Goal: Book appointment/travel/reservation

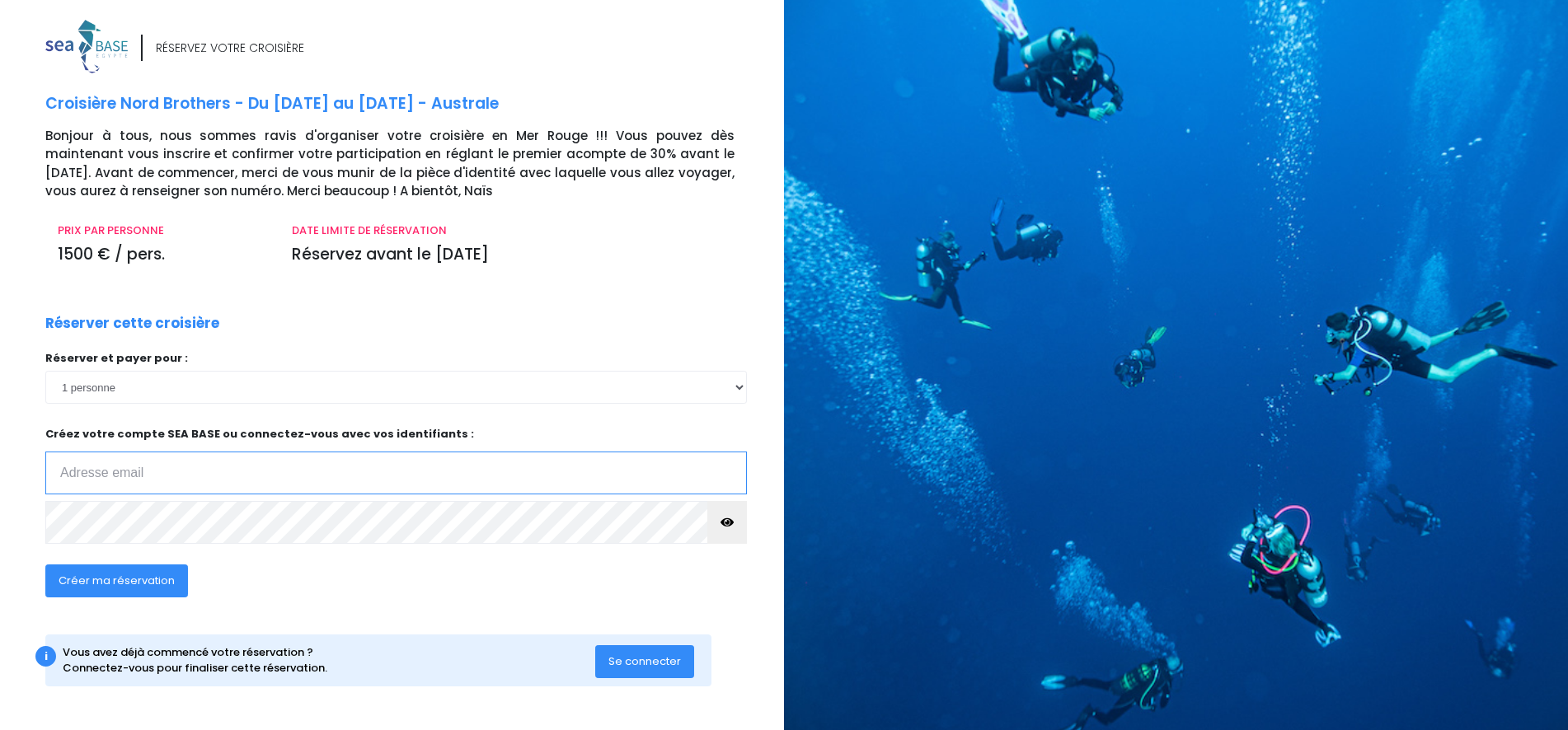
type input "p.wynants@hotmail.be"
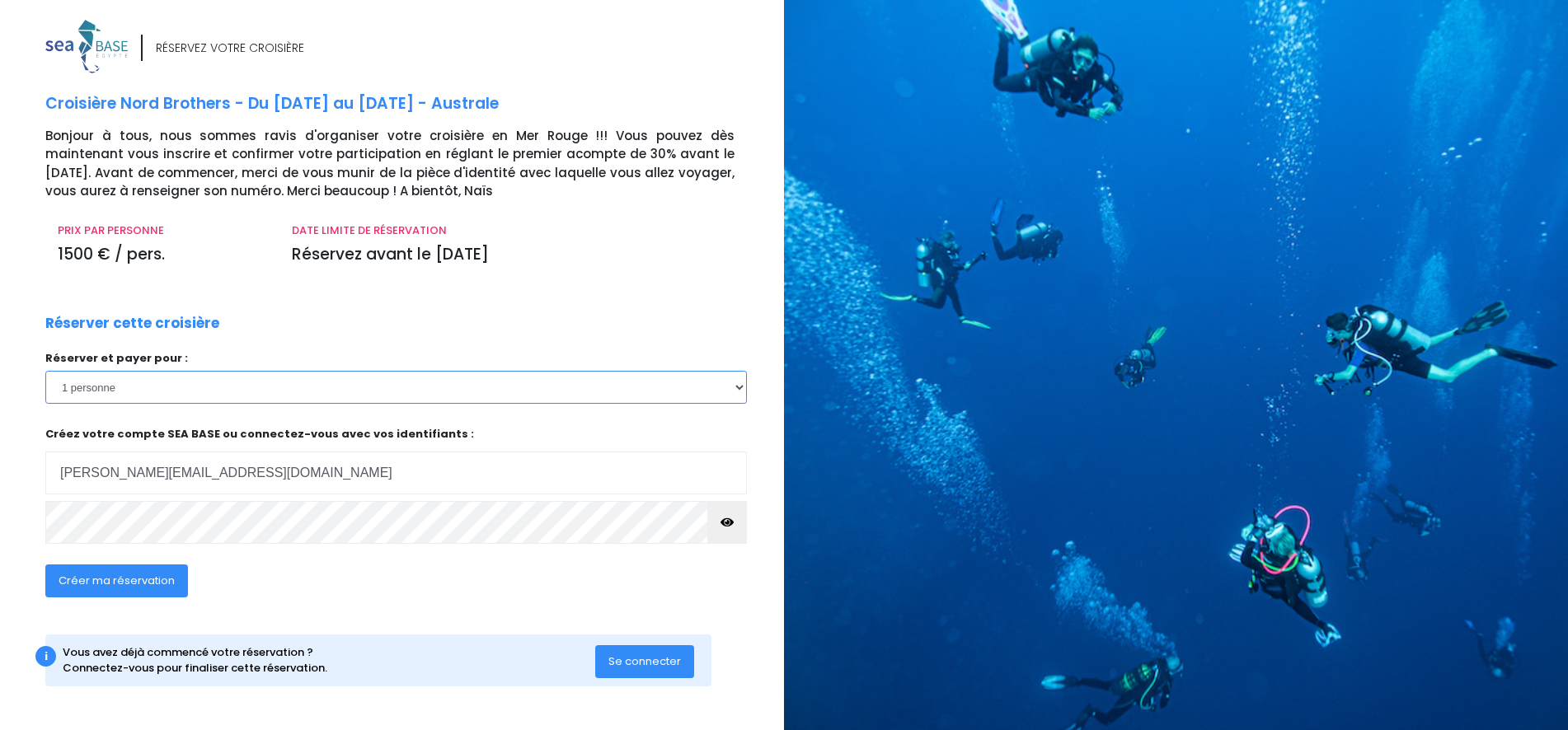
click at [739, 391] on select "1 personne 2 personnes 3 personnes 4 personnes 5 personnes 6 personnes 7 person…" at bounding box center [396, 387] width 702 height 33
select select "2"
click at [45, 370] on select "1 personne 2 personnes 3 personnes 4 personnes 5 personnes 6 personnes 7 person…" at bounding box center [396, 387] width 702 height 33
click at [137, 581] on span "Créer ma réservation" at bounding box center [116, 580] width 116 height 15
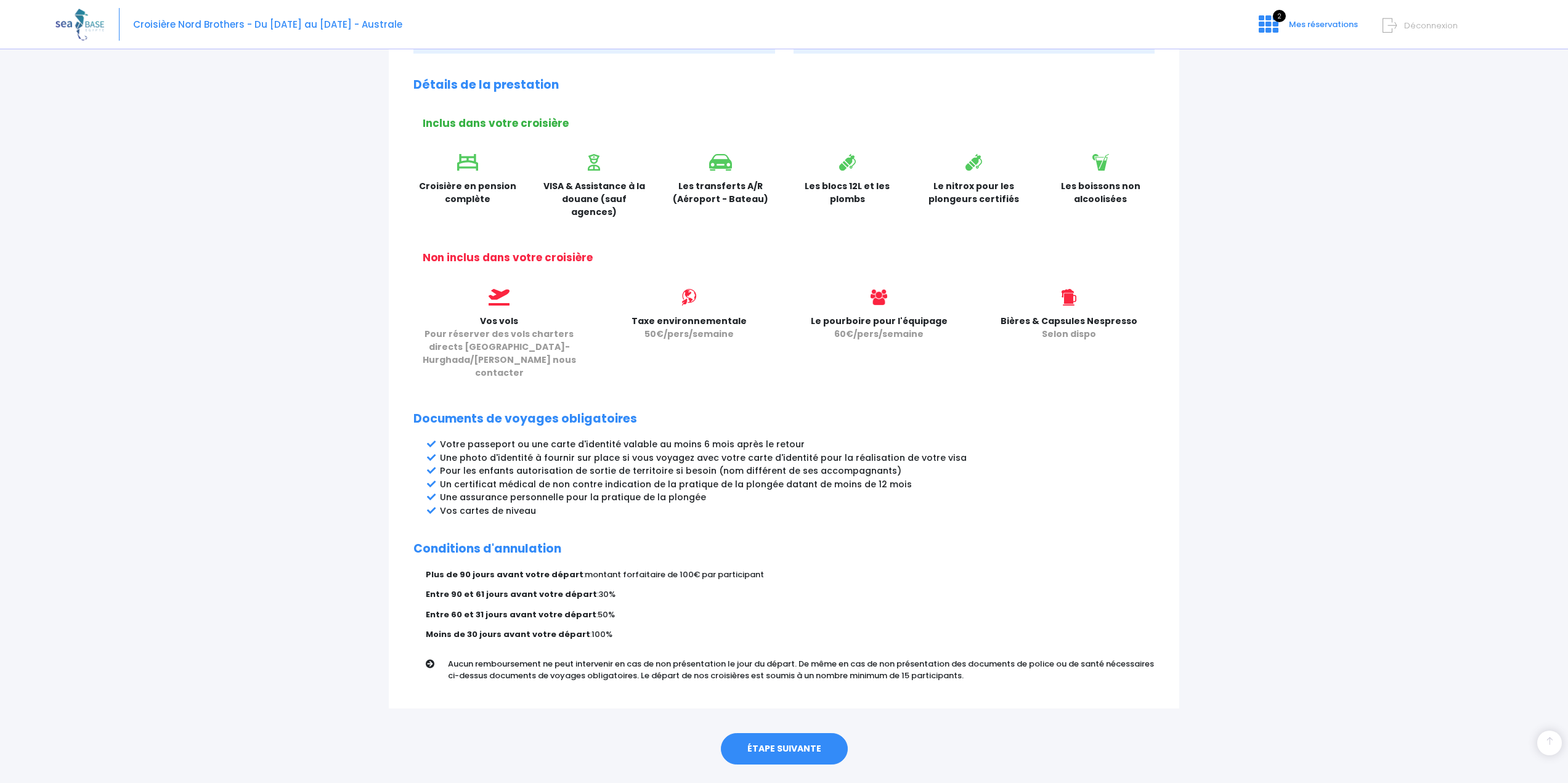
scroll to position [331, 0]
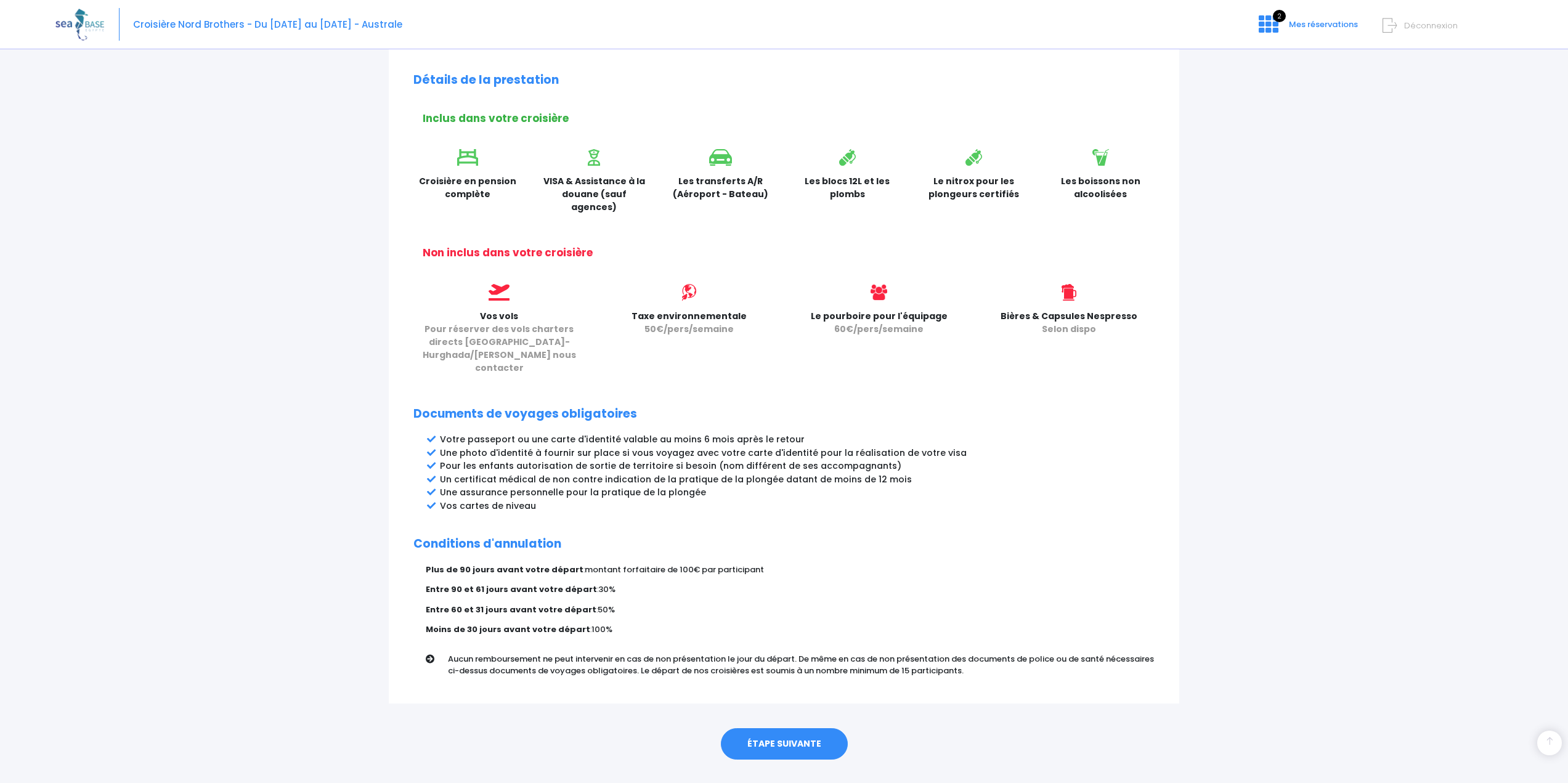
click at [808, 555] on link "ÉTAPE SUIVANTE" at bounding box center [784, 745] width 127 height 32
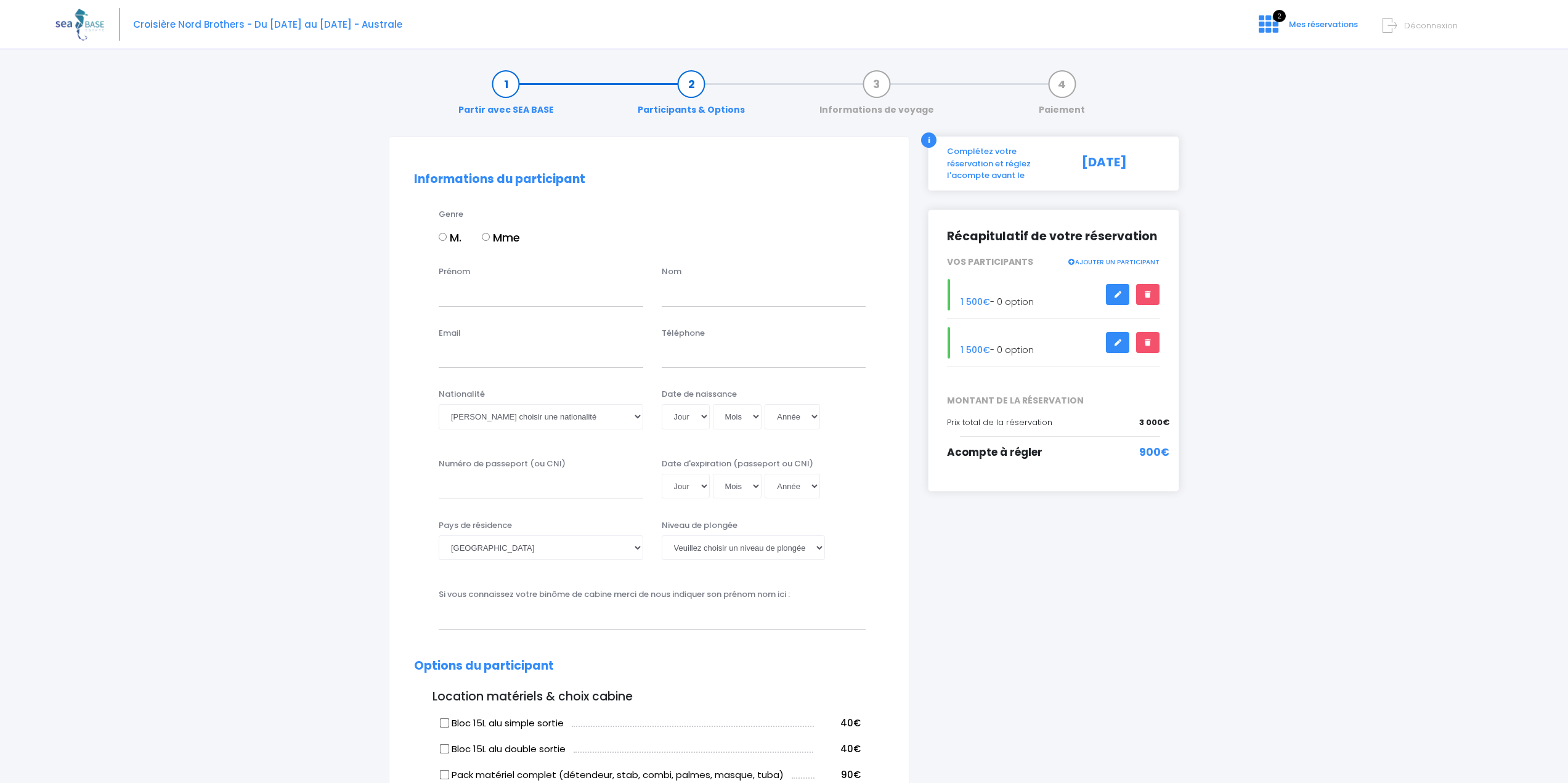
click at [445, 233] on input "M." at bounding box center [442, 237] width 8 height 8
radio input "true"
click at [509, 298] on input "Prénom" at bounding box center [541, 294] width 204 height 25
type input "Pascal"
type input "Wynants"
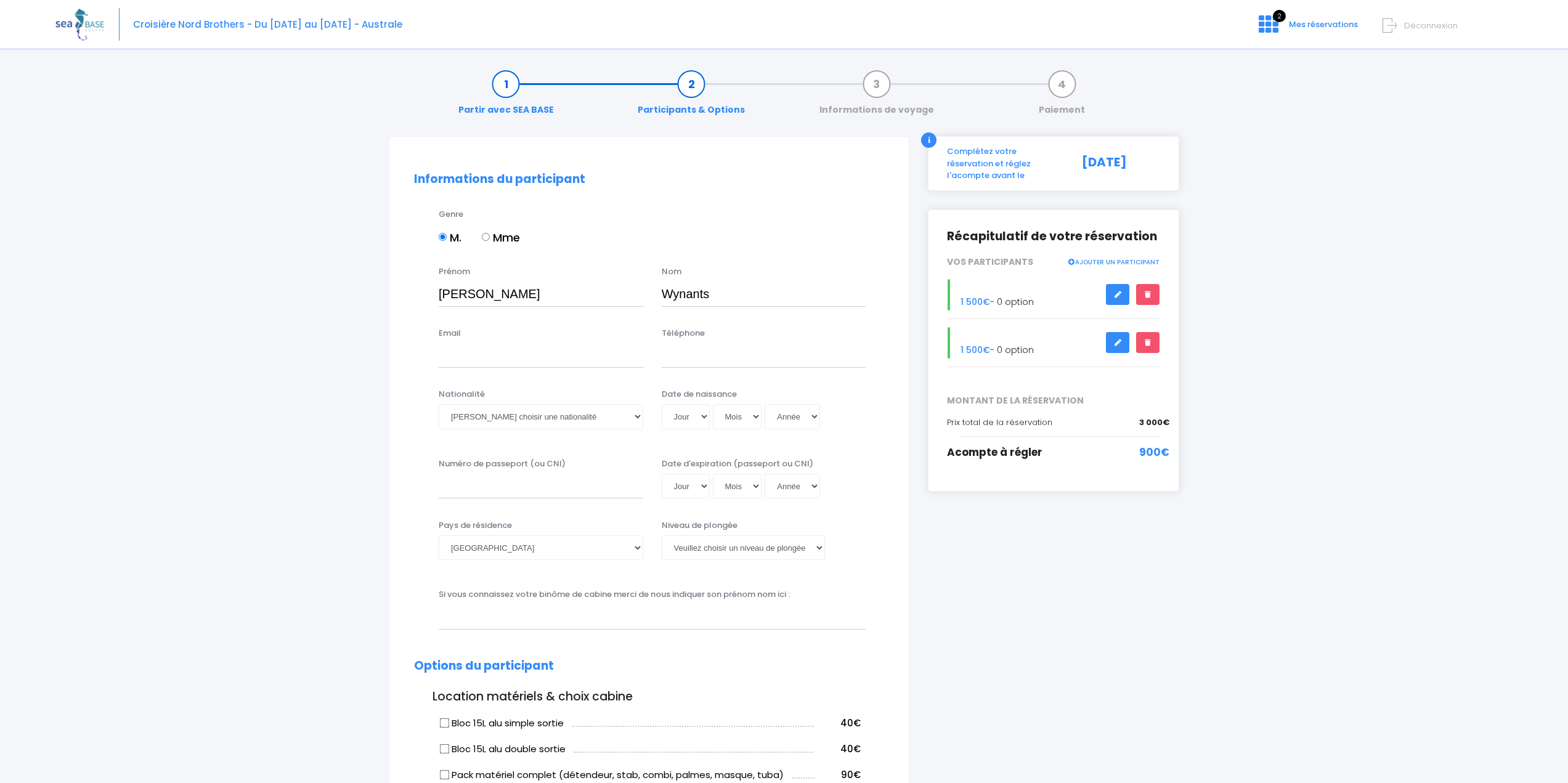
type input "p.wynants@hotmail.be"
type input "0472477480"
select select "[GEOGRAPHIC_DATA]"
drag, startPoint x: 513, startPoint y: 299, endPoint x: 507, endPoint y: 299, distance: 6.0
click at [507, 299] on input "[PERSON_NAME]" at bounding box center [541, 294] width 204 height 25
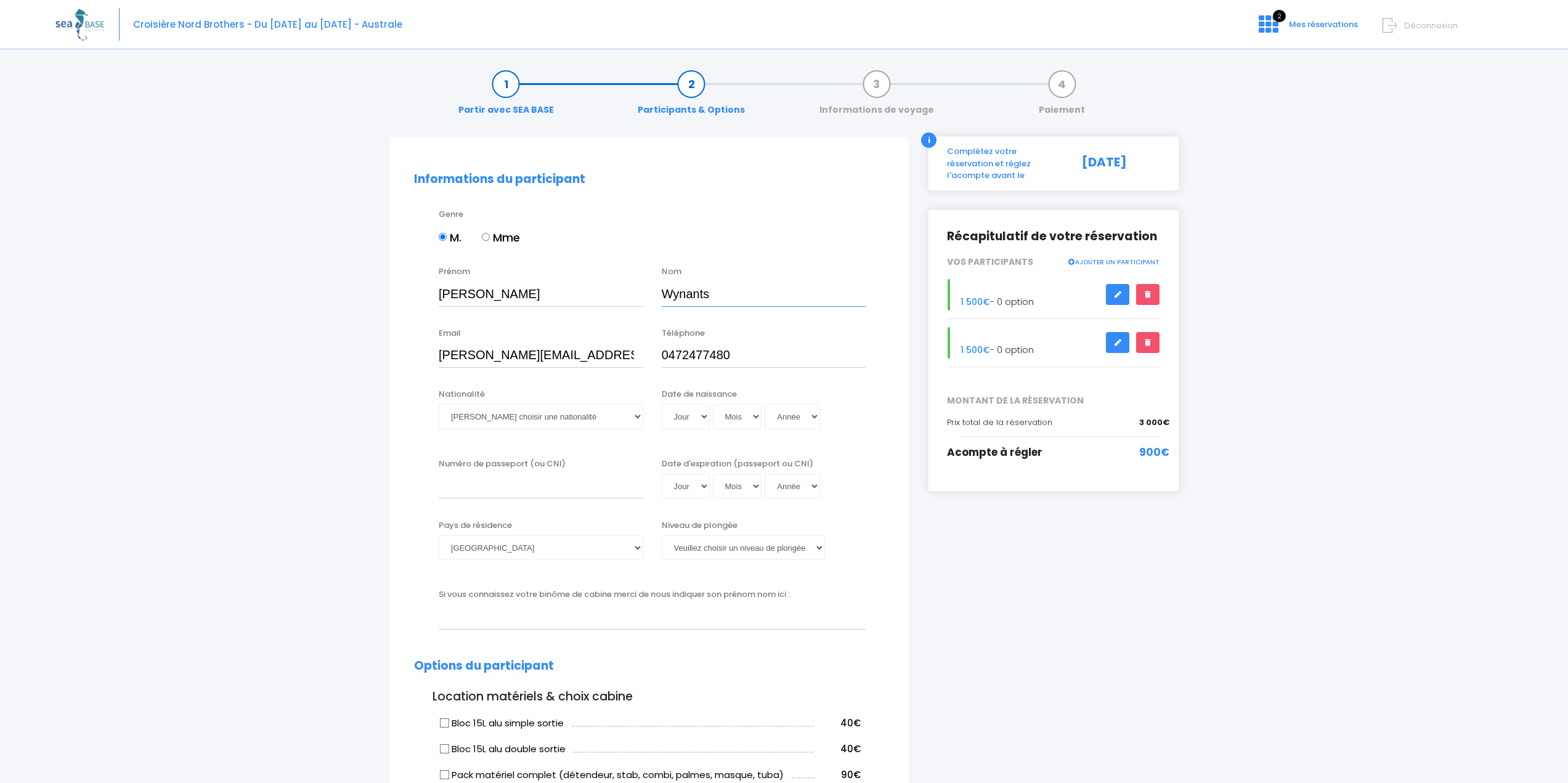
click at [769, 291] on input "Wynants" at bounding box center [764, 294] width 204 height 25
click at [641, 416] on select "Veuillez choisir une nationalité [DEMOGRAPHIC_DATA] Algerienne Allemande [GEOGR…" at bounding box center [541, 416] width 204 height 25
select select "Belge"
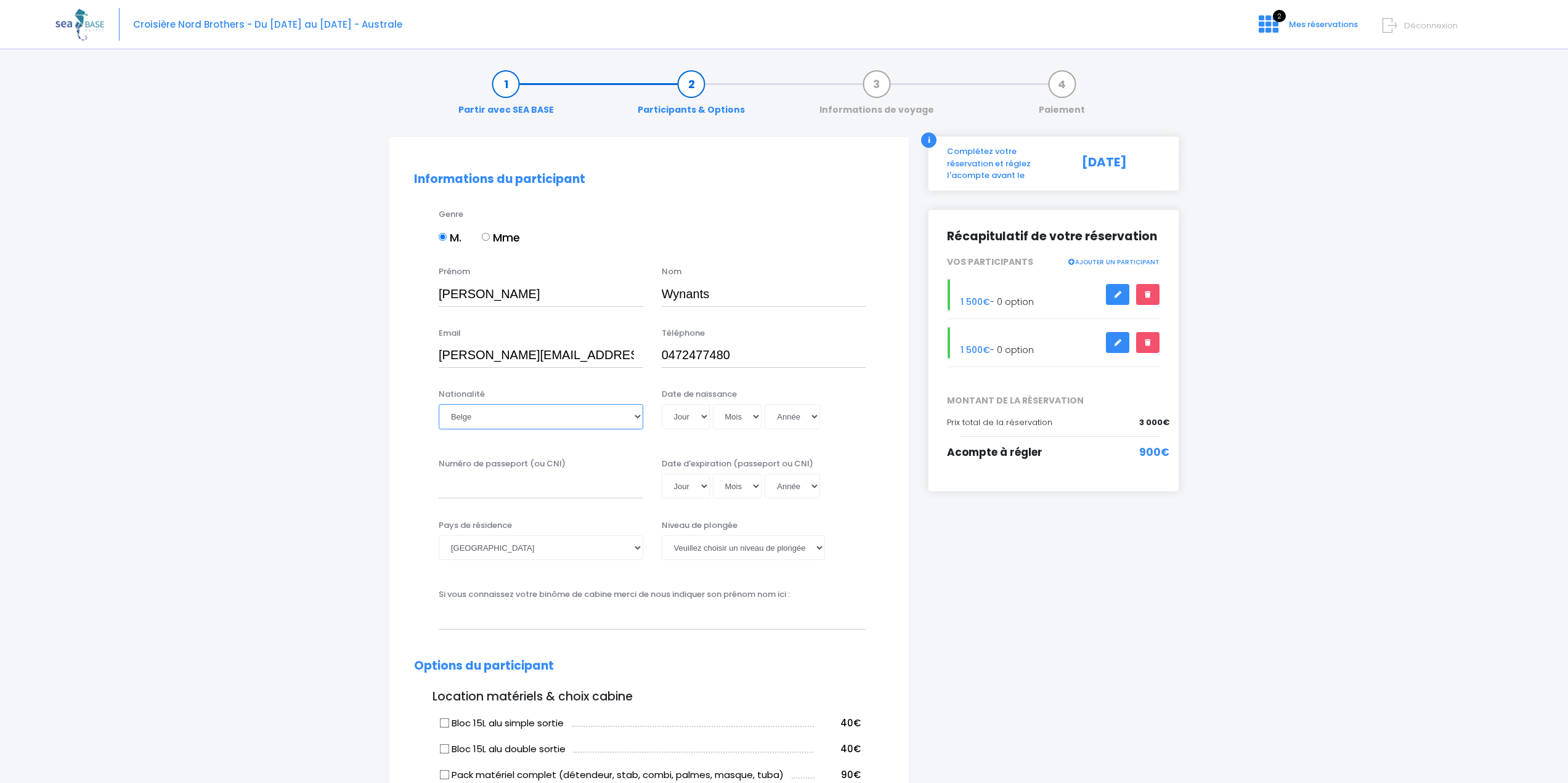
click at [438, 404] on select "Veuillez choisir une nationalité [DEMOGRAPHIC_DATA] Algerienne Allemande [GEOGR…" at bounding box center [541, 416] width 204 height 25
click at [703, 417] on select "Jour 01 02 03 04 05 06 07 08 09 10 11 12 13 14 15 16 17 18 19 20 21 22 23 24 25…" at bounding box center [685, 416] width 48 height 25
select select "25"
click at [662, 404] on select "Jour 01 02 03 04 05 06 07 08 09 10 11 12 13 14 15 16 17 18 19 20 21 22 23 24 25…" at bounding box center [685, 416] width 48 height 25
click at [754, 413] on select "Mois 01 02 03 04 05 06 07 08 09 10 11 12" at bounding box center [737, 416] width 49 height 25
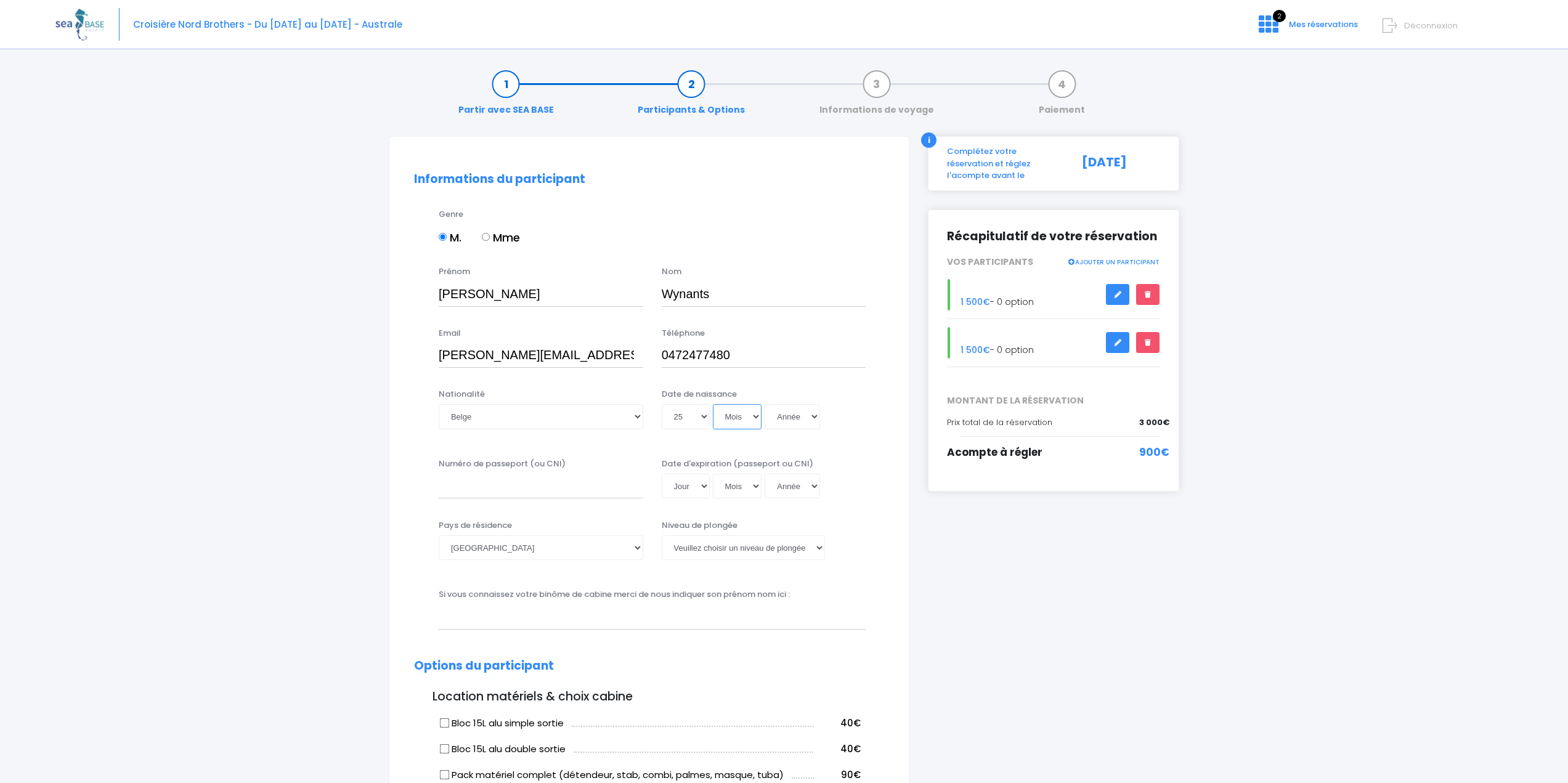
select select "10"
click at [713, 404] on select "Mois 01 02 03 04 05 06 07 08 09 10 11 12" at bounding box center [737, 416] width 49 height 25
click at [818, 416] on select "Année 2045 2044 2043 2042 2041 2040 2039 2038 2037 2036 2035 2034 2033 2032 203…" at bounding box center [792, 416] width 55 height 25
select select "1986"
click at [765, 404] on select "Année 2045 2044 2043 2042 2041 2040 2039 2038 2037 2036 2035 2034 2033 2032 203…" at bounding box center [792, 416] width 55 height 25
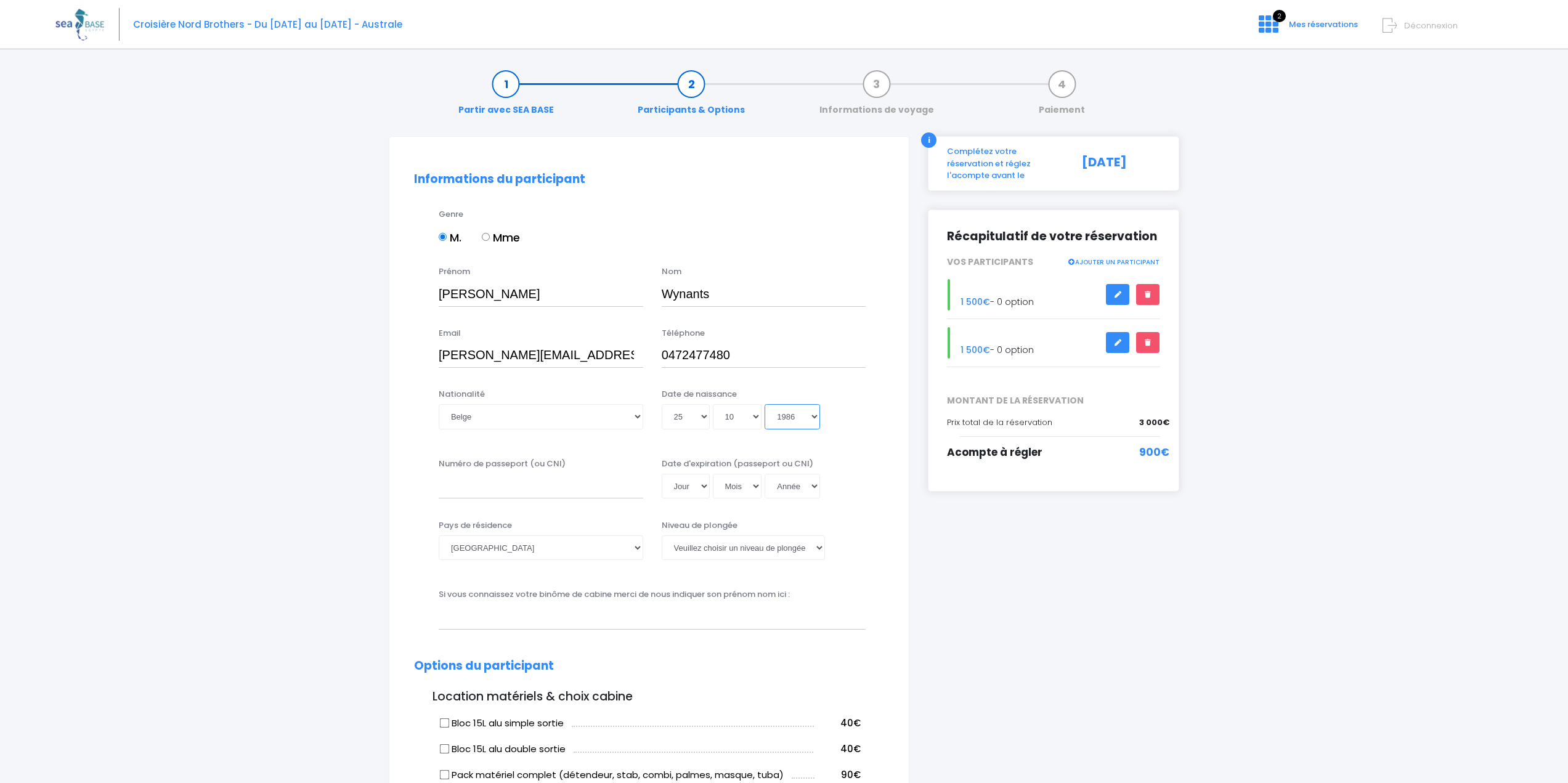
type input "1986-10-25"
click at [504, 484] on input "Numéro de passeport (ou CNI)" at bounding box center [541, 486] width 204 height 25
type input "GA6574590"
click at [698, 484] on select "Jour 01 02 03 04 05 06 07 08 09 10 11 12 13 14 15 16 17 18 19 20 21 22 23 24 25…" at bounding box center [685, 486] width 48 height 25
select select "02"
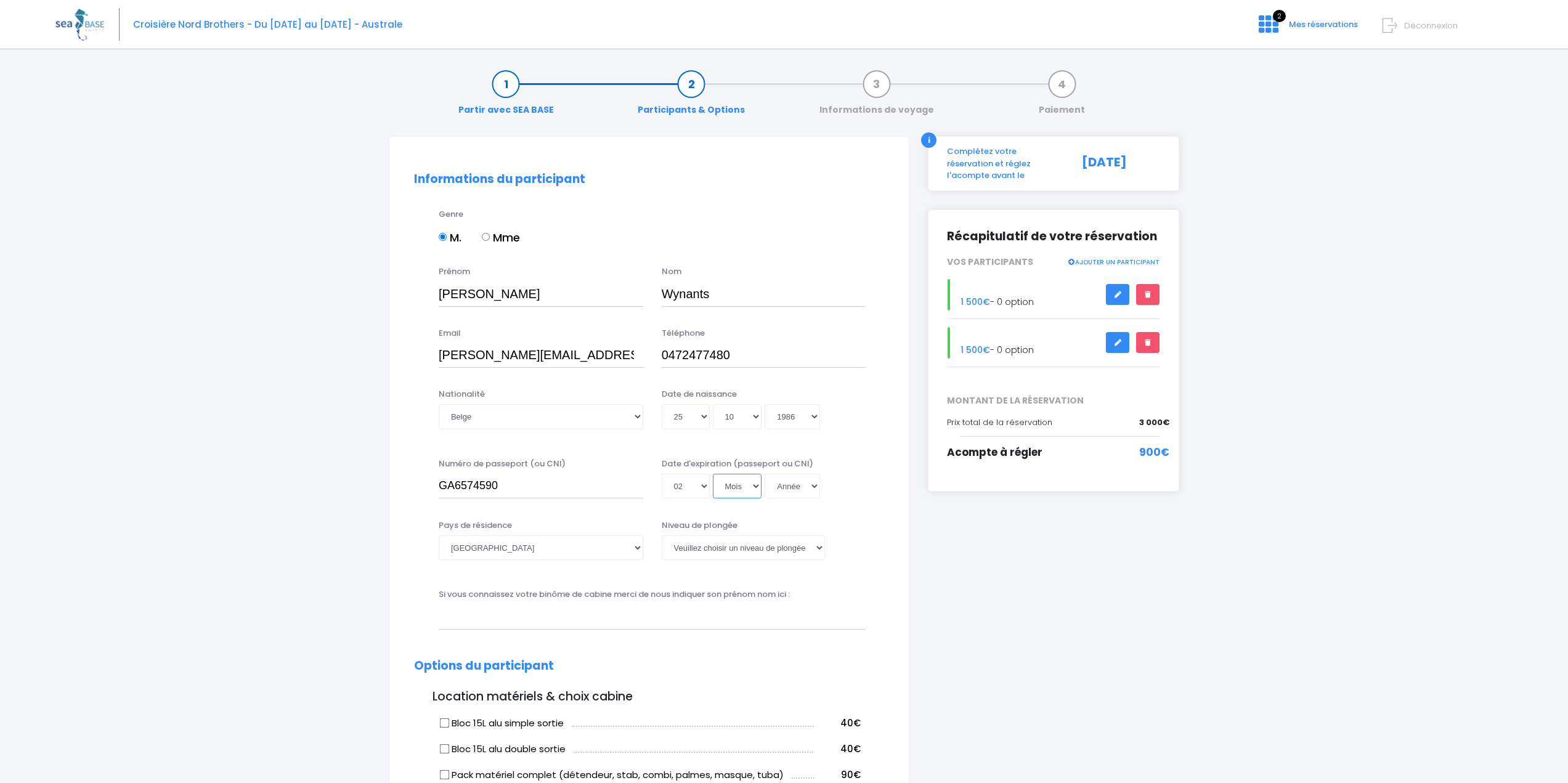
click at [738, 491] on select "Mois 01 02 03 04 05 06 07 08 09 10 11 12" at bounding box center [737, 486] width 49 height 25
select select "06"
click at [775, 488] on select "Année 2045 2044 2043 2042 2041 2040 2039 2038 2037 2036 2035 2034 2033 2032 203…" at bounding box center [792, 486] width 55 height 25
select select "2029"
click at [765, 474] on select "Année 2045 2044 2043 2042 2041 2040 2039 2038 2037 2036 2035 2034 2033 2032 203…" at bounding box center [792, 486] width 55 height 25
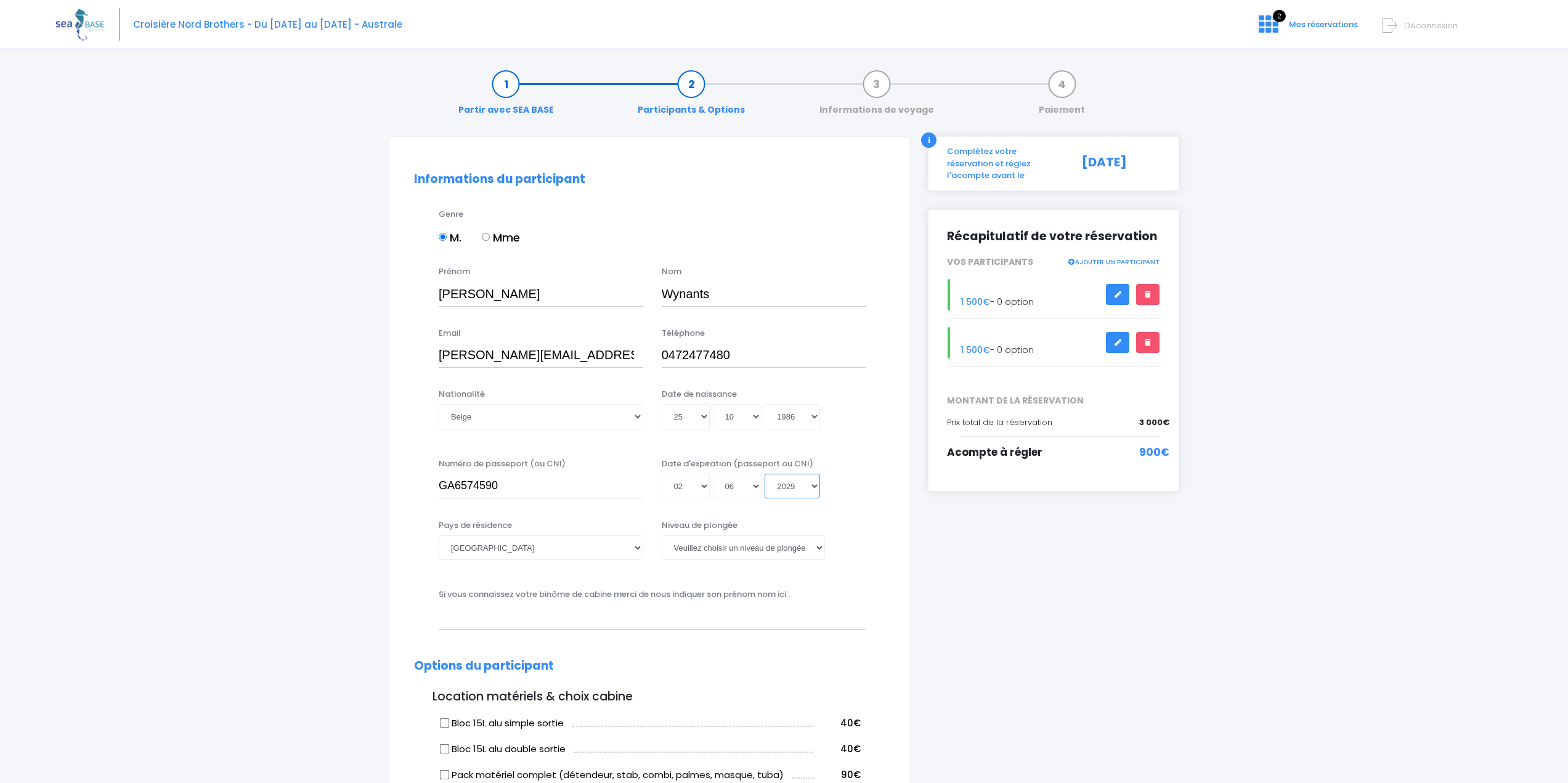
type input "2029-06-02"
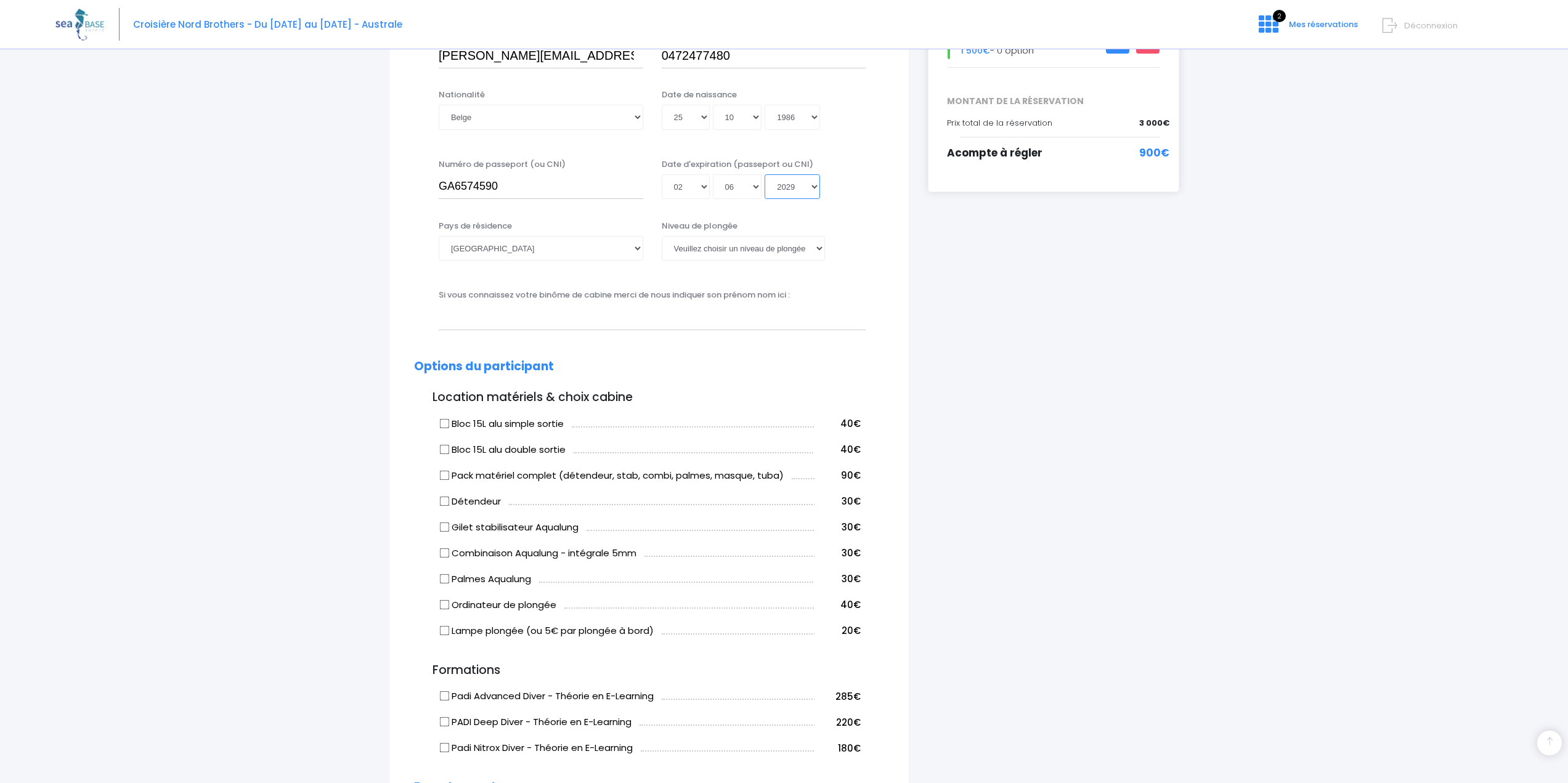
scroll to position [308, 0]
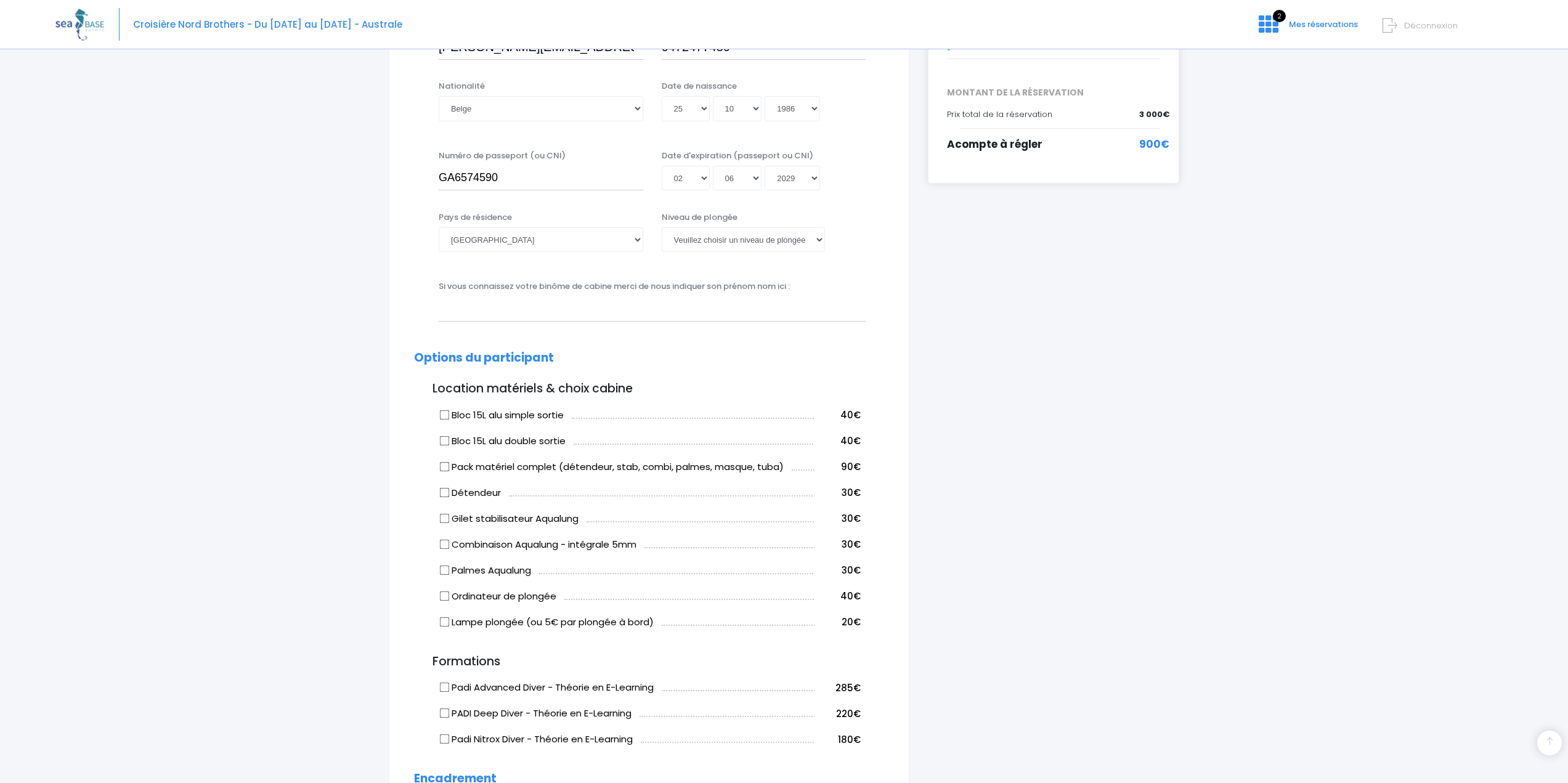
click at [649, 278] on form "Informations du participant Genre M. Mme Prénom Pascal Nom Wynants !" at bounding box center [649, 580] width 470 height 1431
click at [820, 237] on select "Veuillez choisir un niveau de plongée Non plongeur Junior OW diver Adventure OW…" at bounding box center [743, 239] width 163 height 25
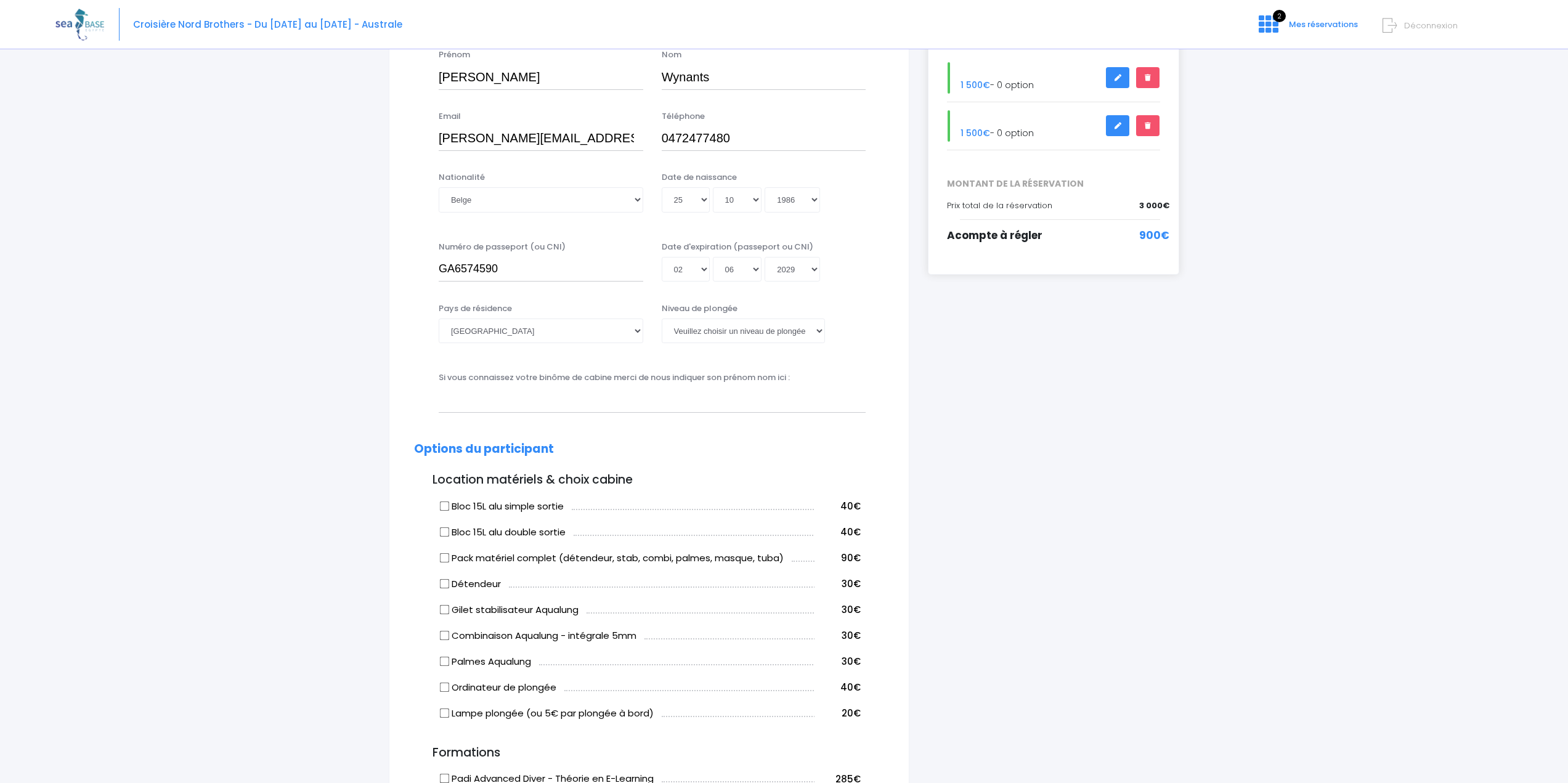
scroll to position [62, 0]
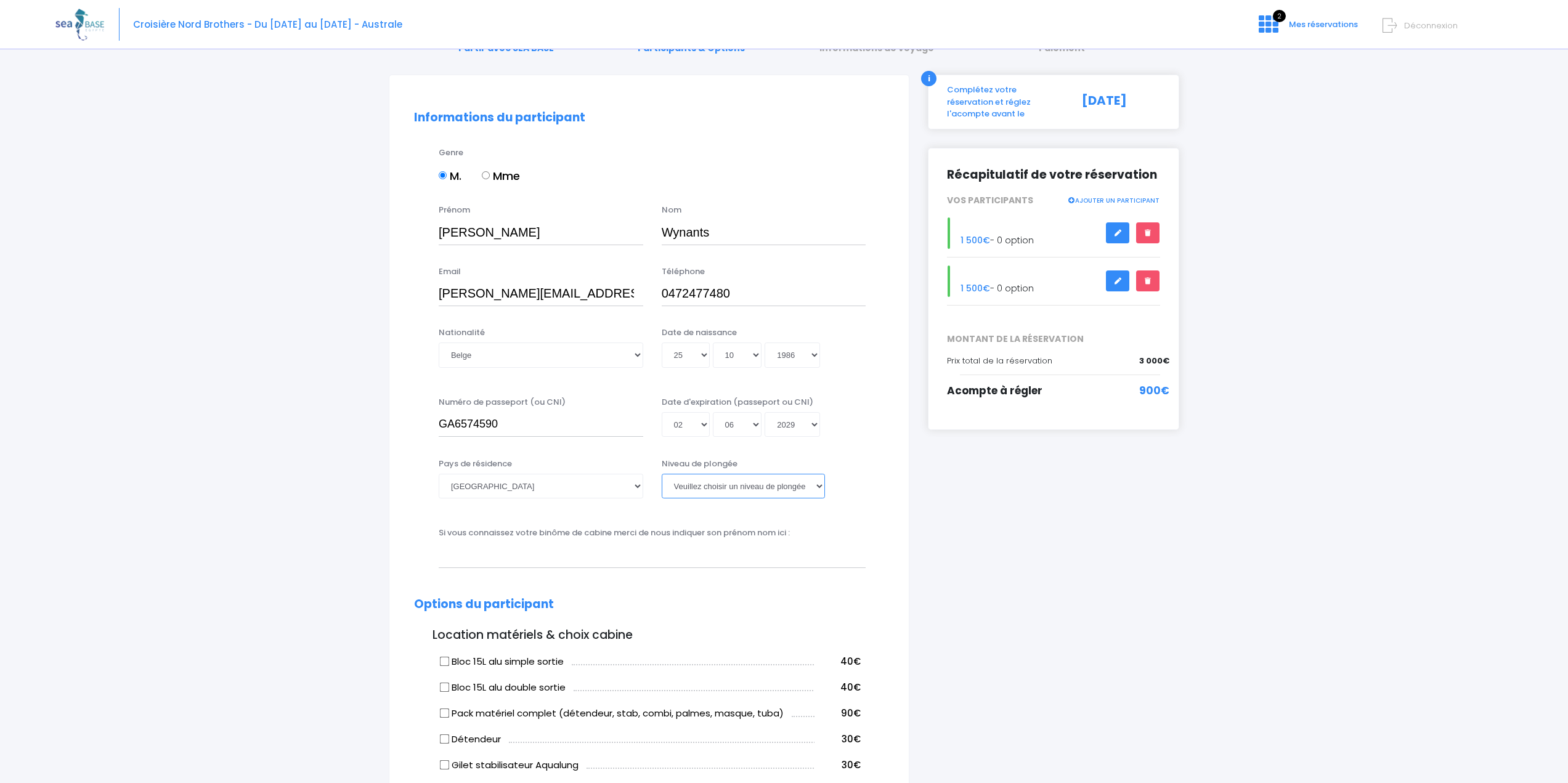
click at [814, 489] on select "Veuillez choisir un niveau de plongée Non plongeur Junior OW diver Adventure OW…" at bounding box center [743, 486] width 163 height 25
select select "N4"
click at [662, 474] on select "Veuillez choisir un niveau de plongée Non plongeur Junior OW diver Adventure OW…" at bounding box center [743, 486] width 163 height 25
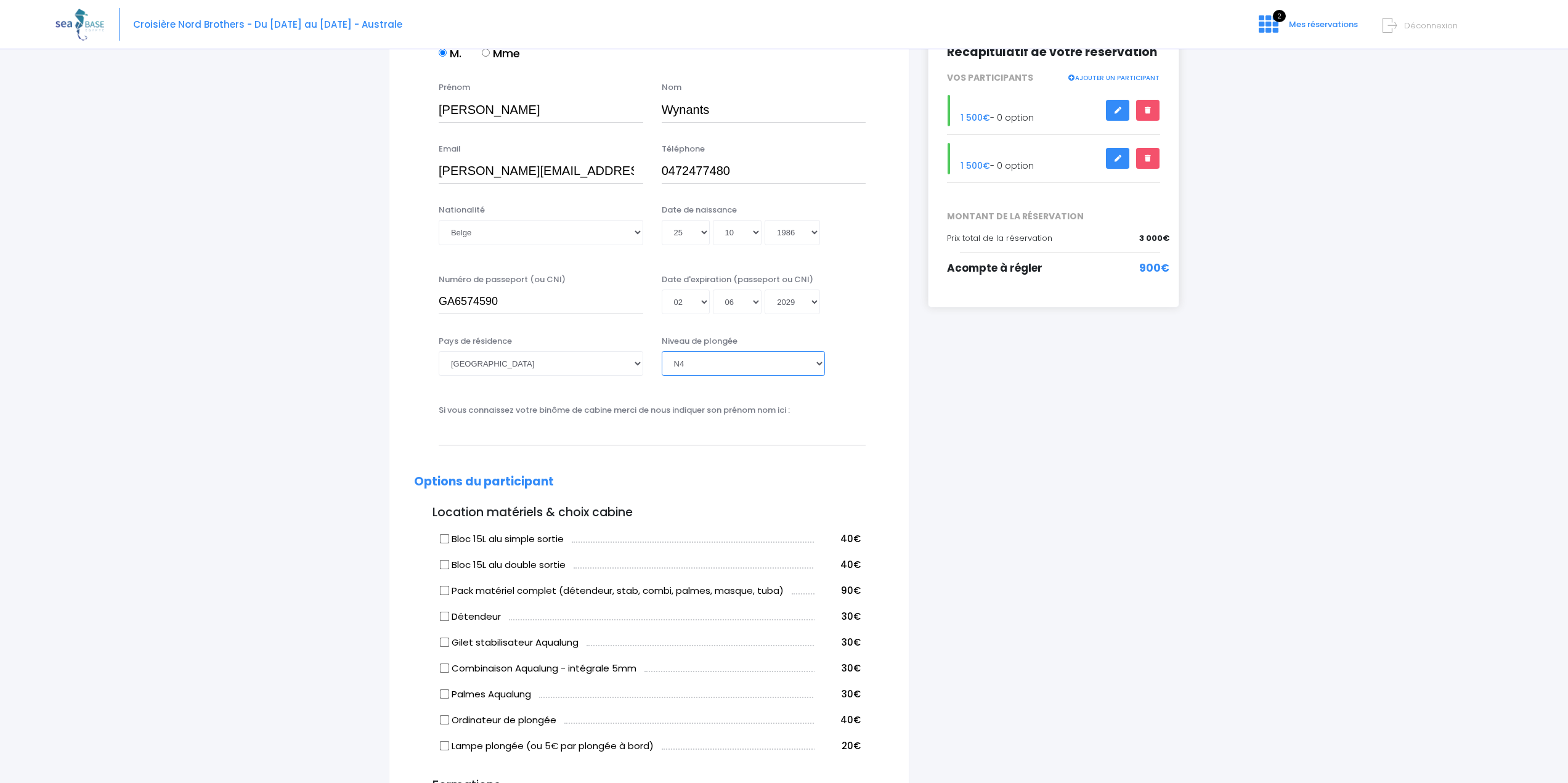
scroll to position [185, 0]
click at [444, 566] on input "Bloc 15L alu double sortie" at bounding box center [444, 564] width 10 height 10
checkbox input "true"
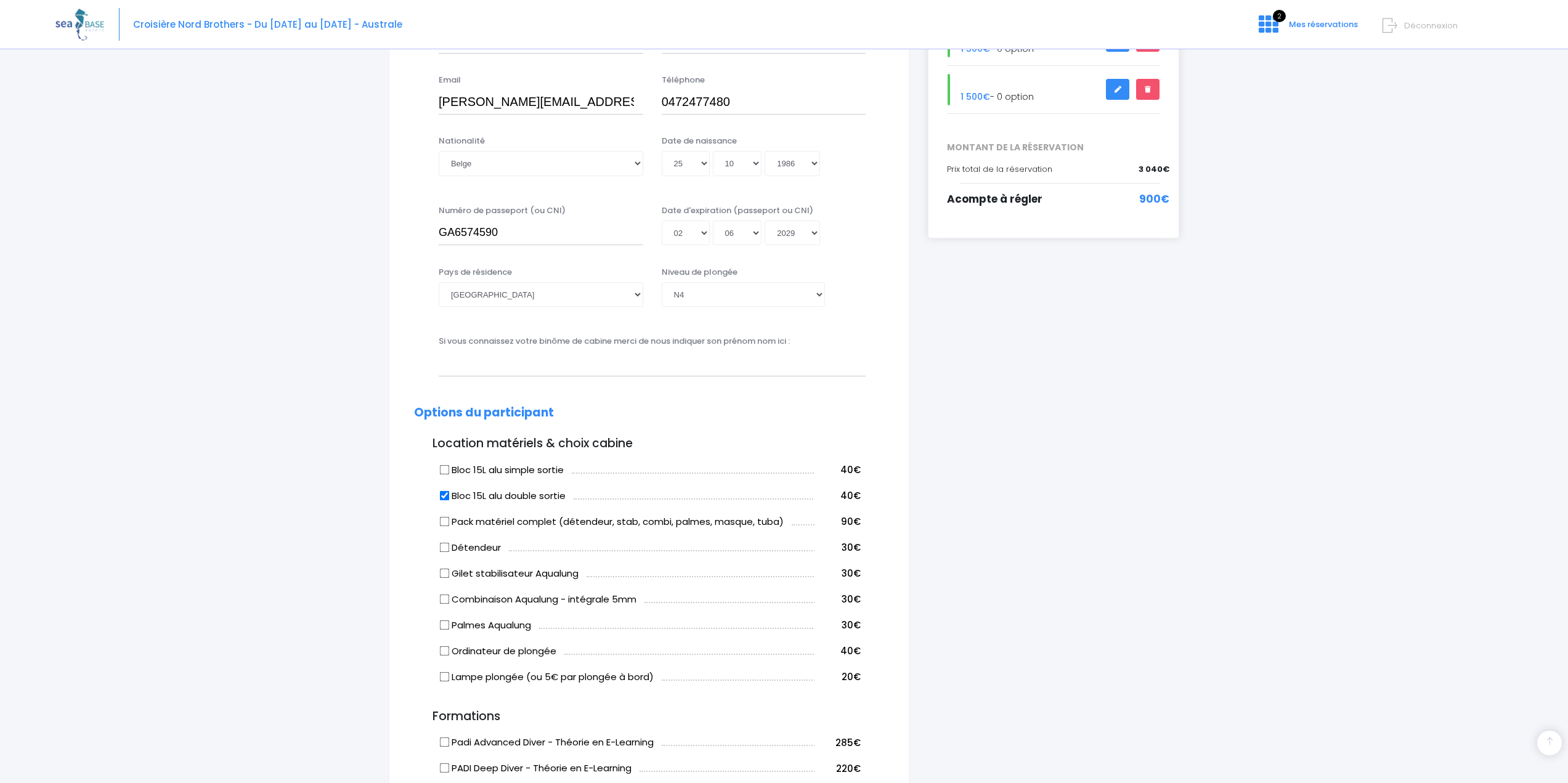
scroll to position [208, 0]
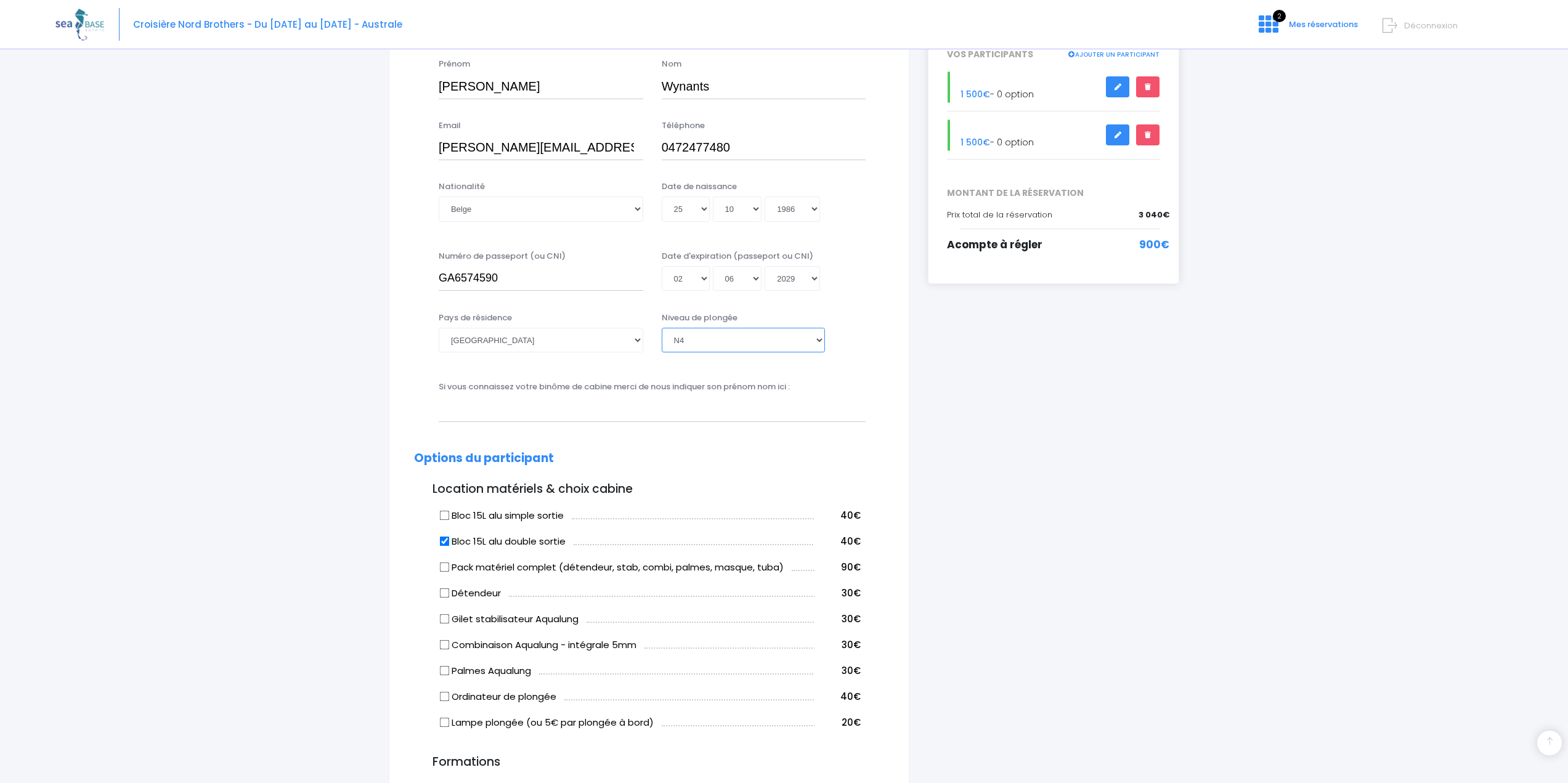
click at [818, 338] on select "Veuillez choisir un niveau de plongée Non plongeur Junior OW diver Adventure OW…" at bounding box center [743, 340] width 163 height 25
click at [817, 344] on select "Veuillez choisir un niveau de plongée Non plongeur Junior OW diver Adventure OW…" at bounding box center [743, 340] width 163 height 25
click at [939, 399] on div "i Complétez votre réservation et réglez l'acompte avant le 25/09/2025 Récapitul…" at bounding box center [1053, 672] width 270 height 1487
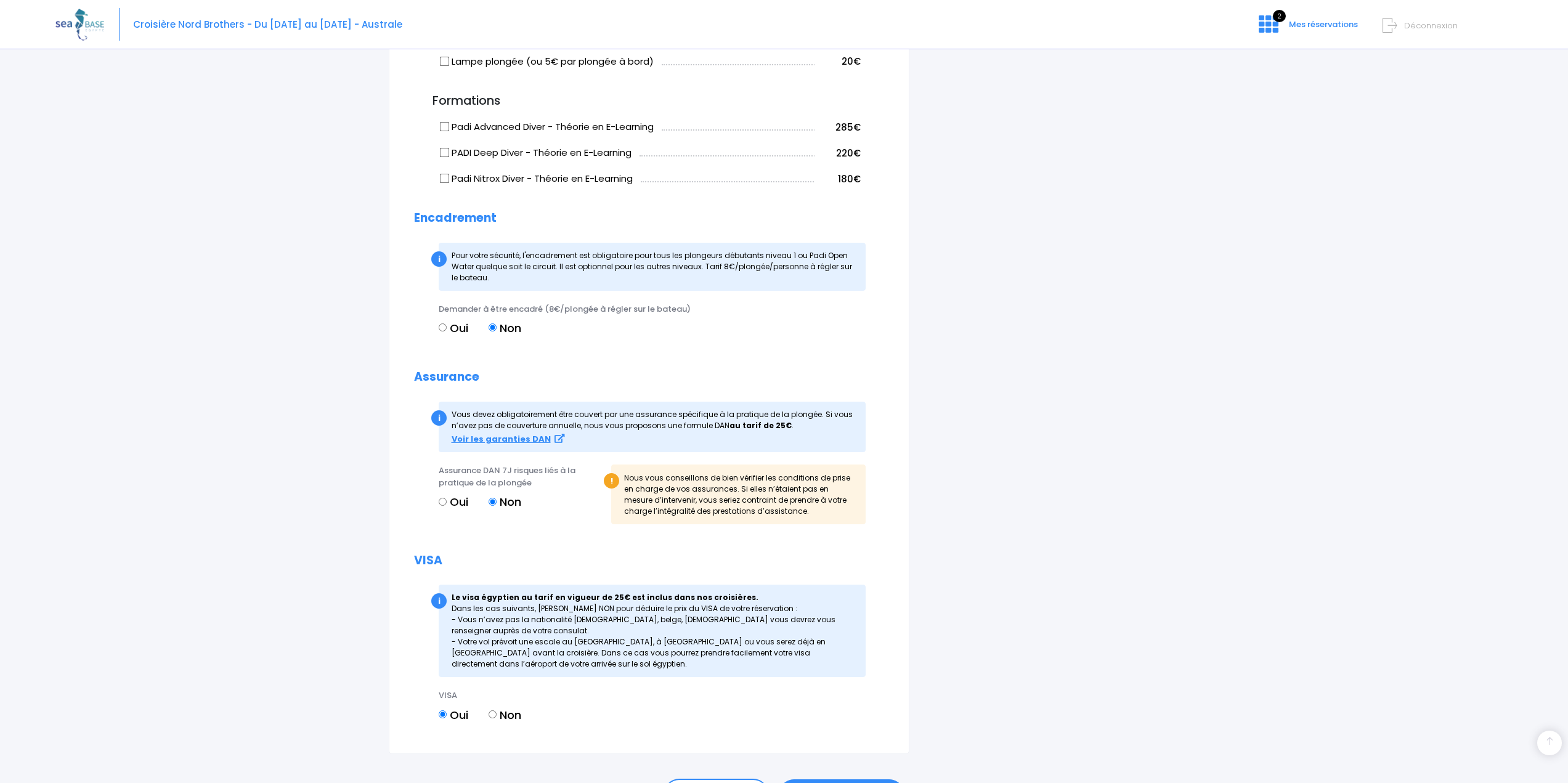
scroll to position [947, 0]
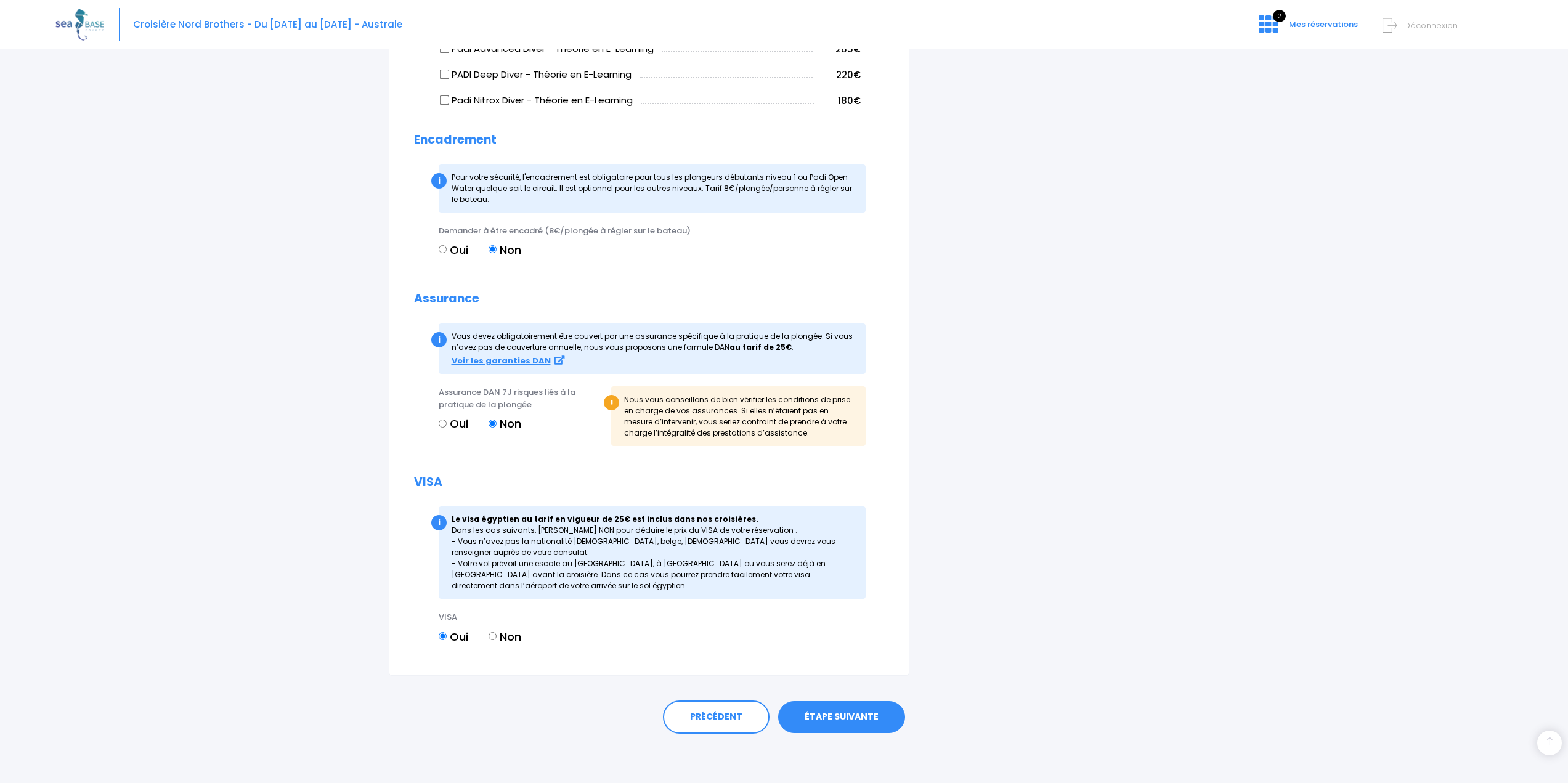
click at [856, 717] on link "ÉTAPE SUIVANTE" at bounding box center [841, 718] width 127 height 32
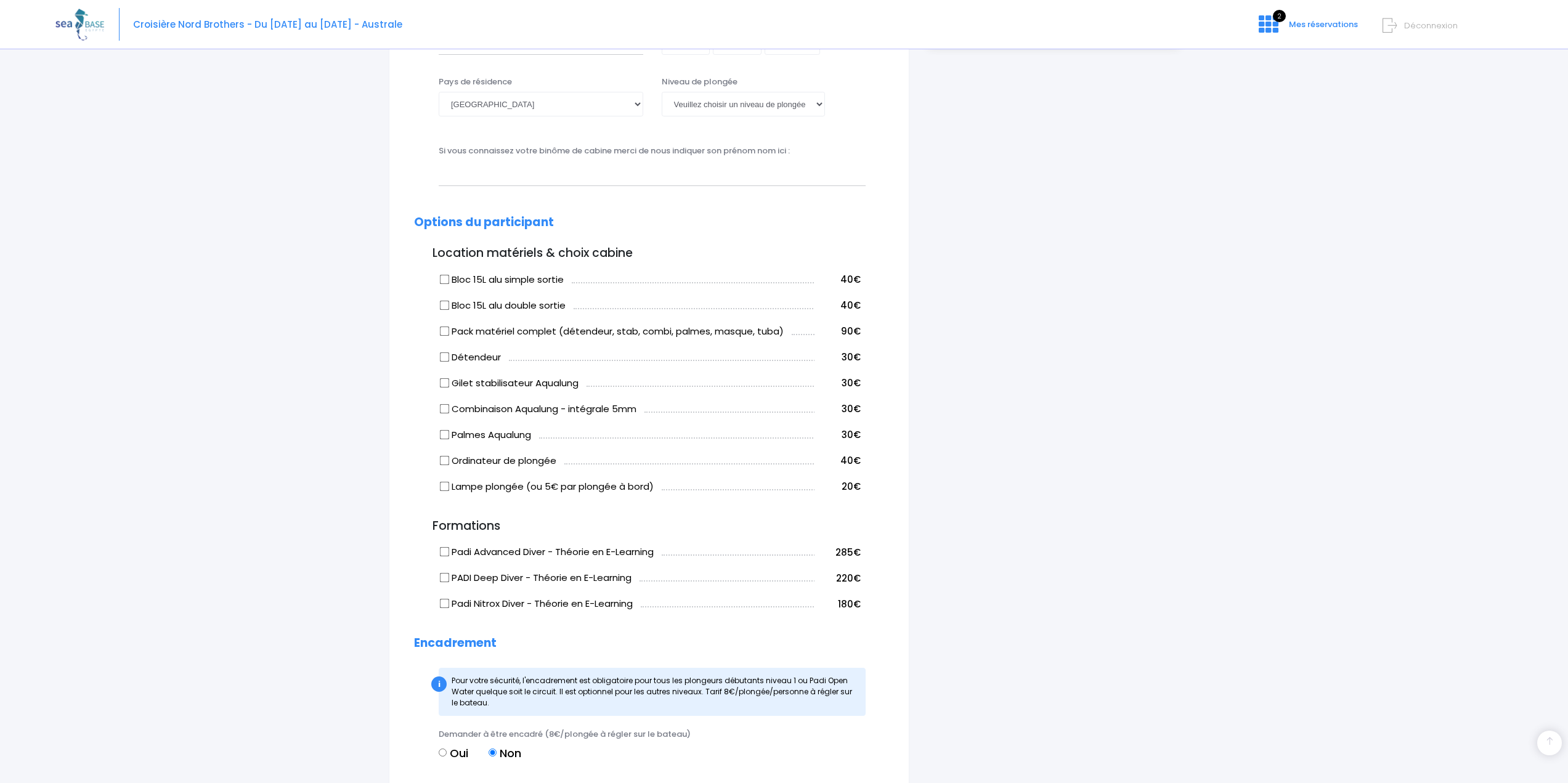
scroll to position [331, 0]
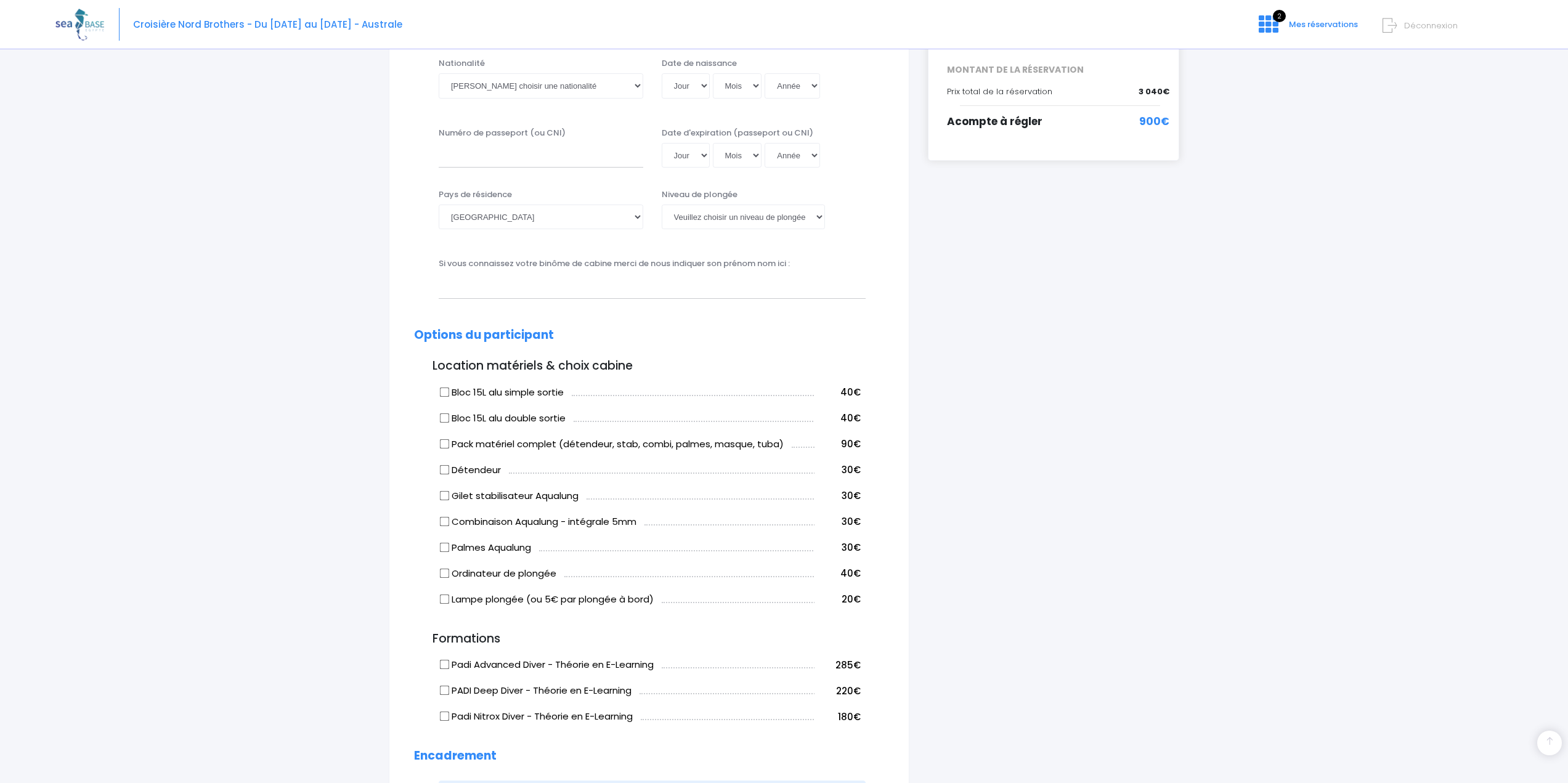
click at [442, 416] on input "Bloc 15L alu double sortie" at bounding box center [444, 418] width 10 height 10
checkbox input "true"
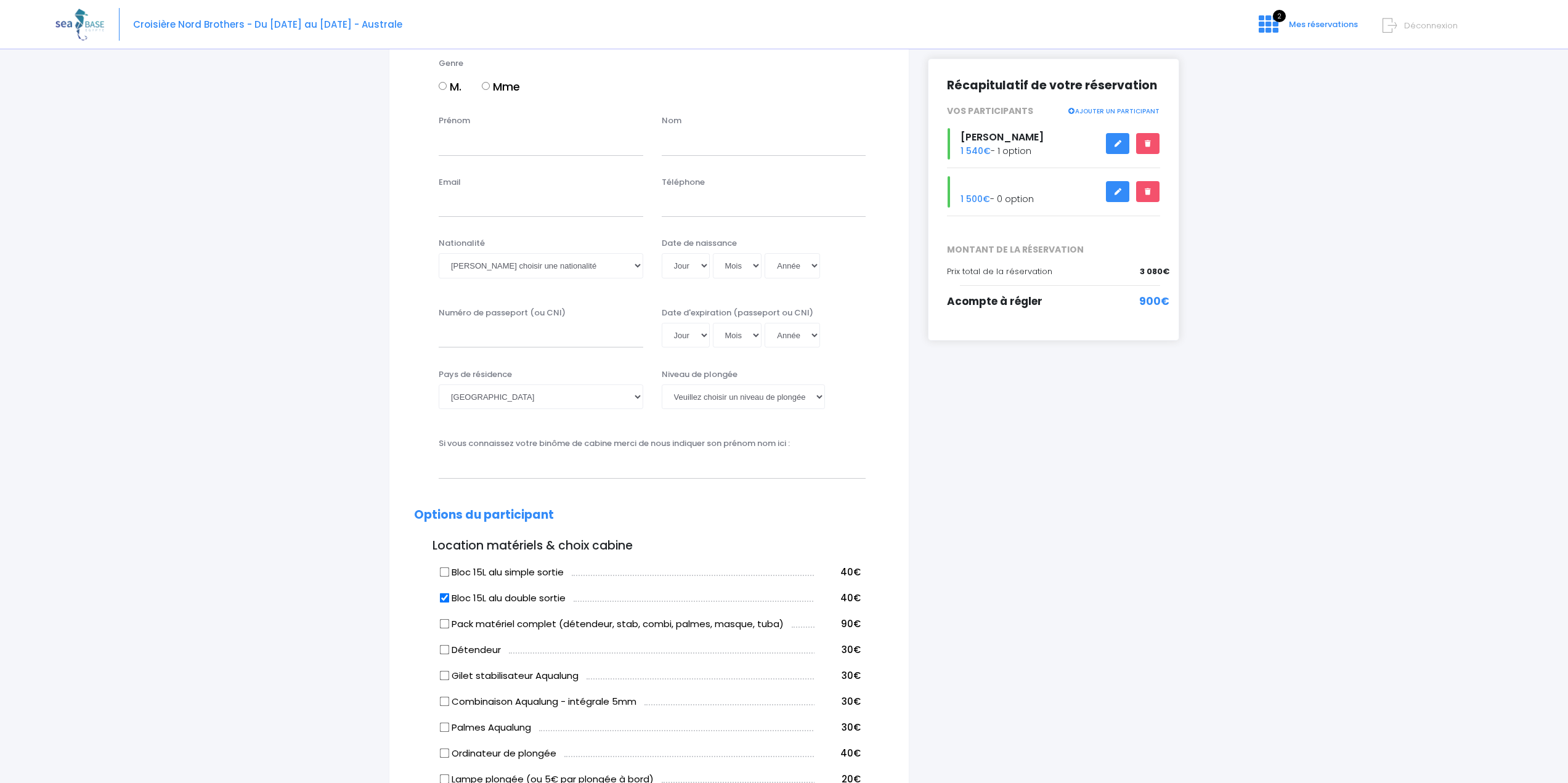
scroll to position [0, 0]
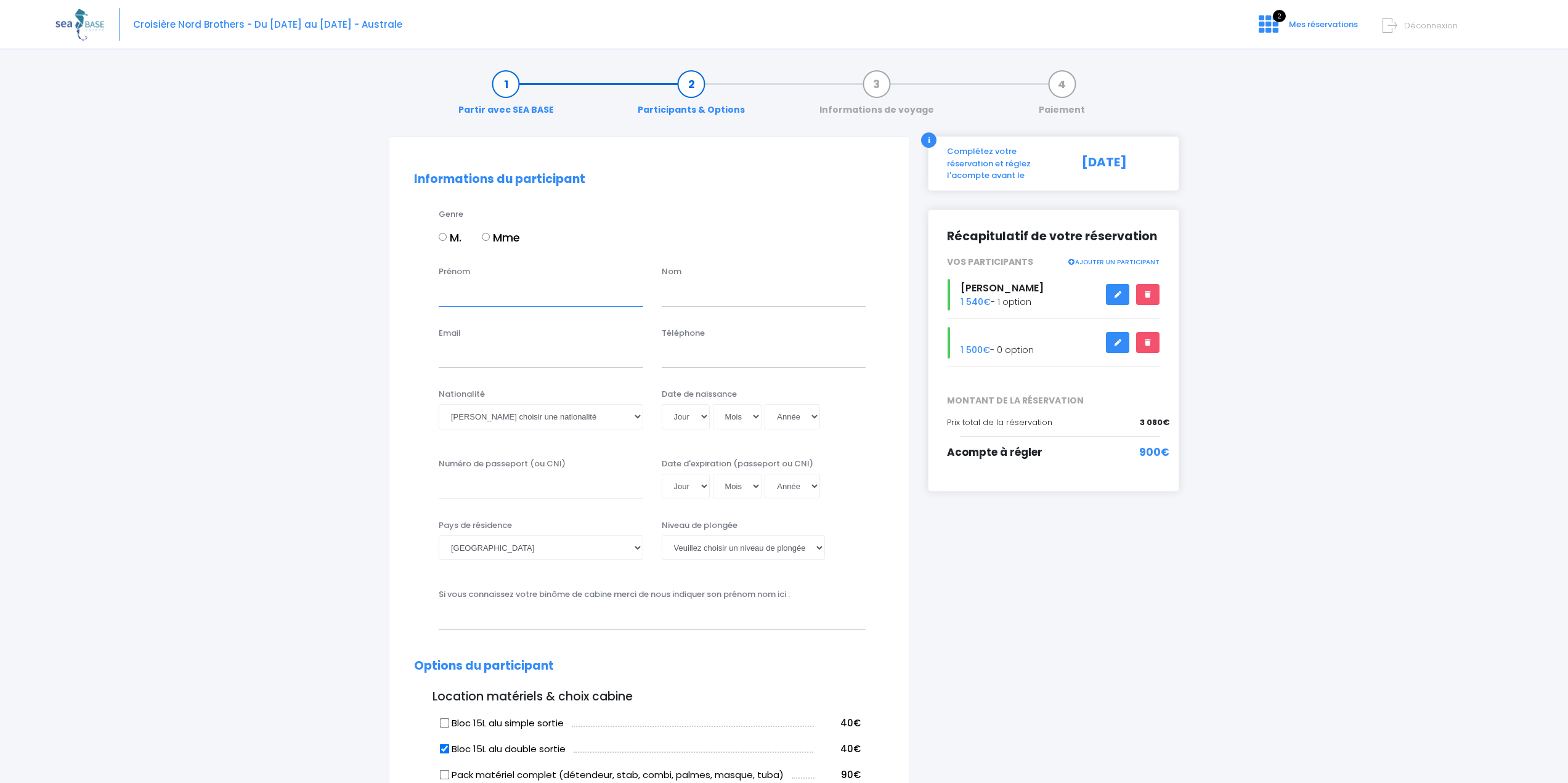
click at [498, 298] on input "Prénom" at bounding box center [541, 294] width 204 height 25
type input "[PERSON_NAME]"
click at [717, 302] on input "text" at bounding box center [764, 294] width 204 height 25
type input "w"
type input "Wynants"
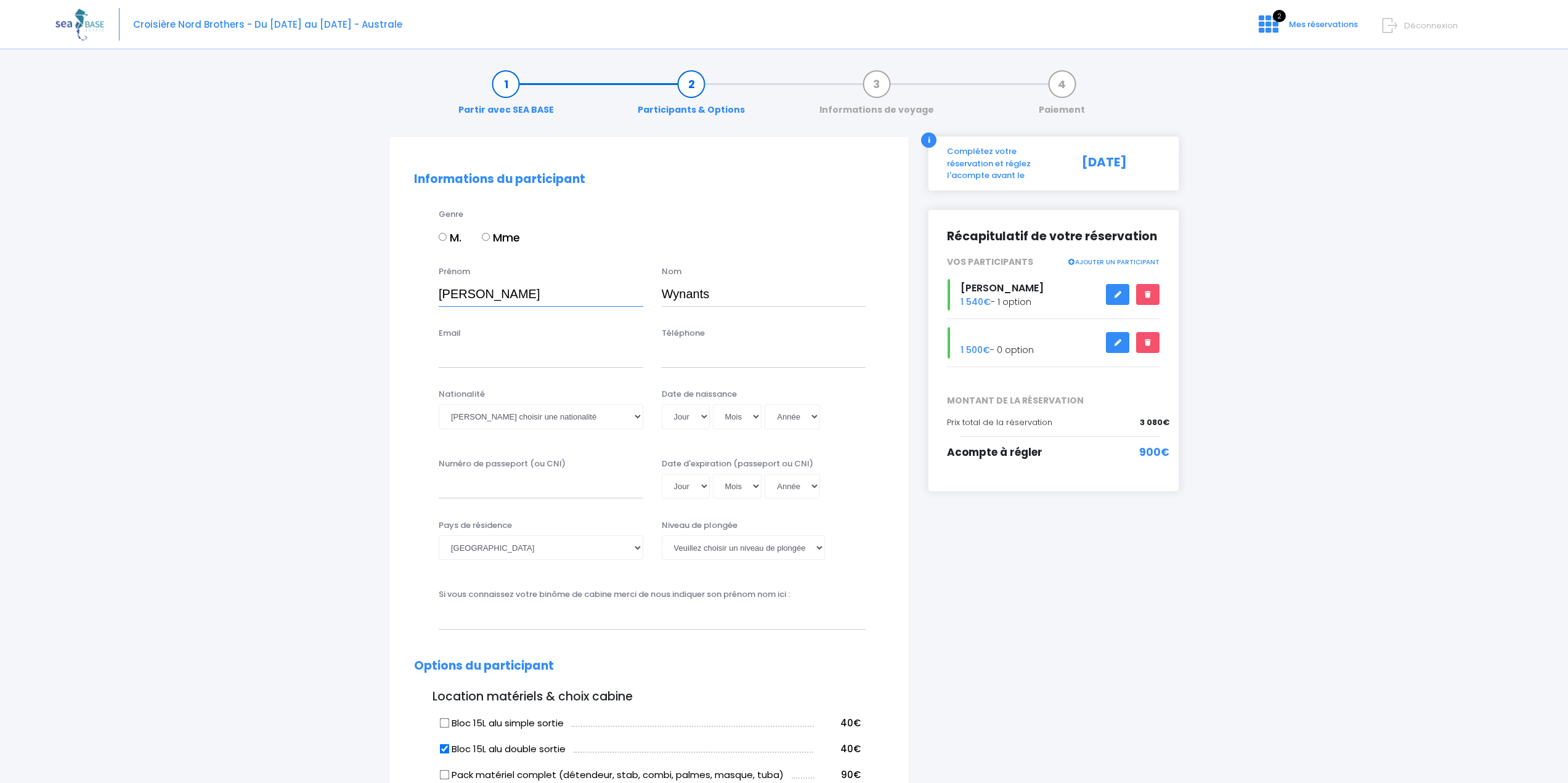
click at [446, 293] on input "[PERSON_NAME]" at bounding box center [541, 294] width 204 height 25
type input "David"
click at [440, 241] on label "M." at bounding box center [450, 237] width 23 height 17
click at [440, 241] on input "M." at bounding box center [442, 237] width 8 height 8
radio input "true"
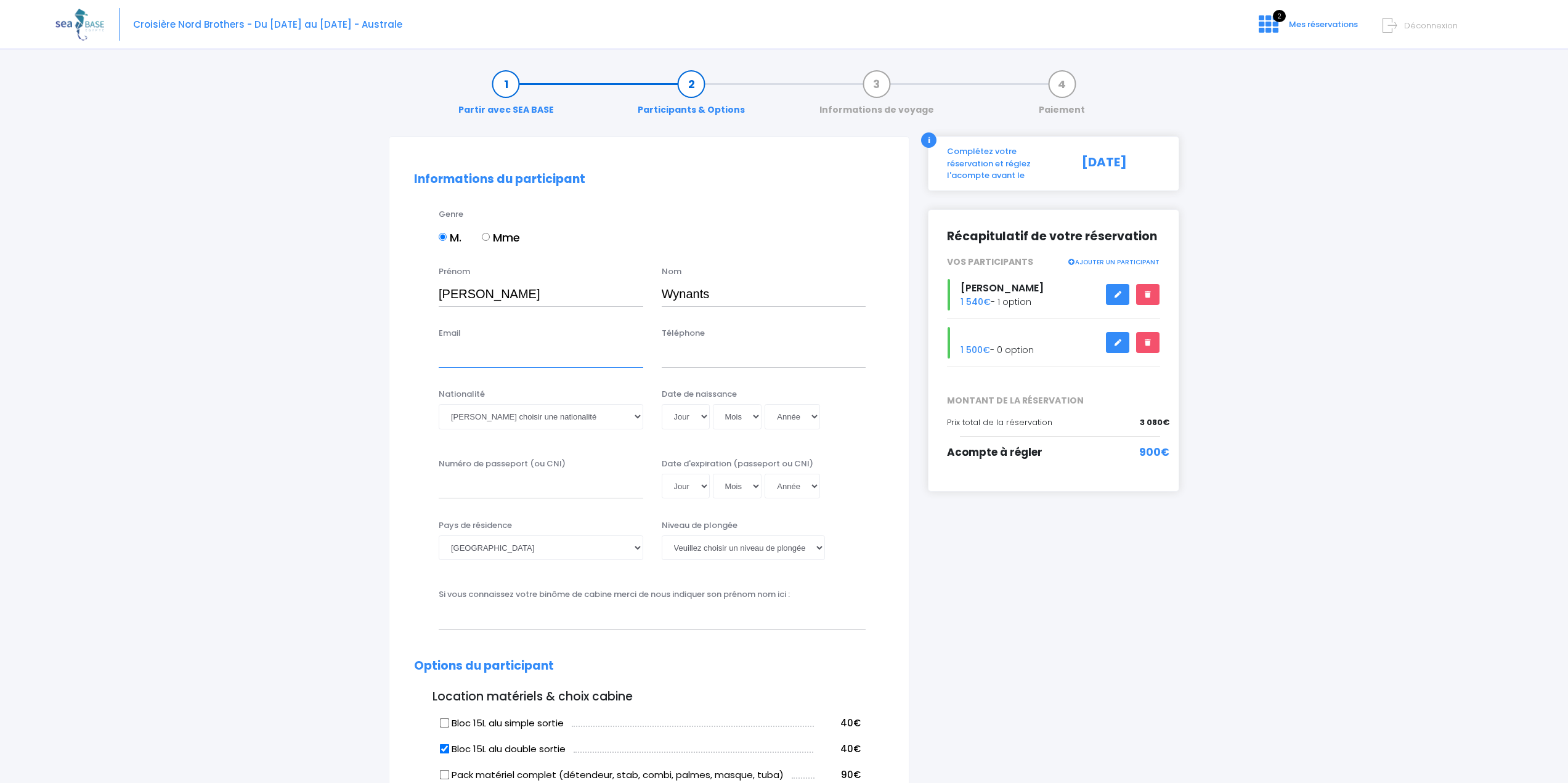
click at [463, 359] on input "Email" at bounding box center [541, 355] width 204 height 25
type input "niwyda@msn.com"
click at [728, 357] on input "Téléphone" at bounding box center [764, 355] width 204 height 25
type input "+32478624387"
click at [635, 416] on select "Veuillez choisir une nationalité [DEMOGRAPHIC_DATA] Algerienne Allemande [GEOGR…" at bounding box center [541, 416] width 204 height 25
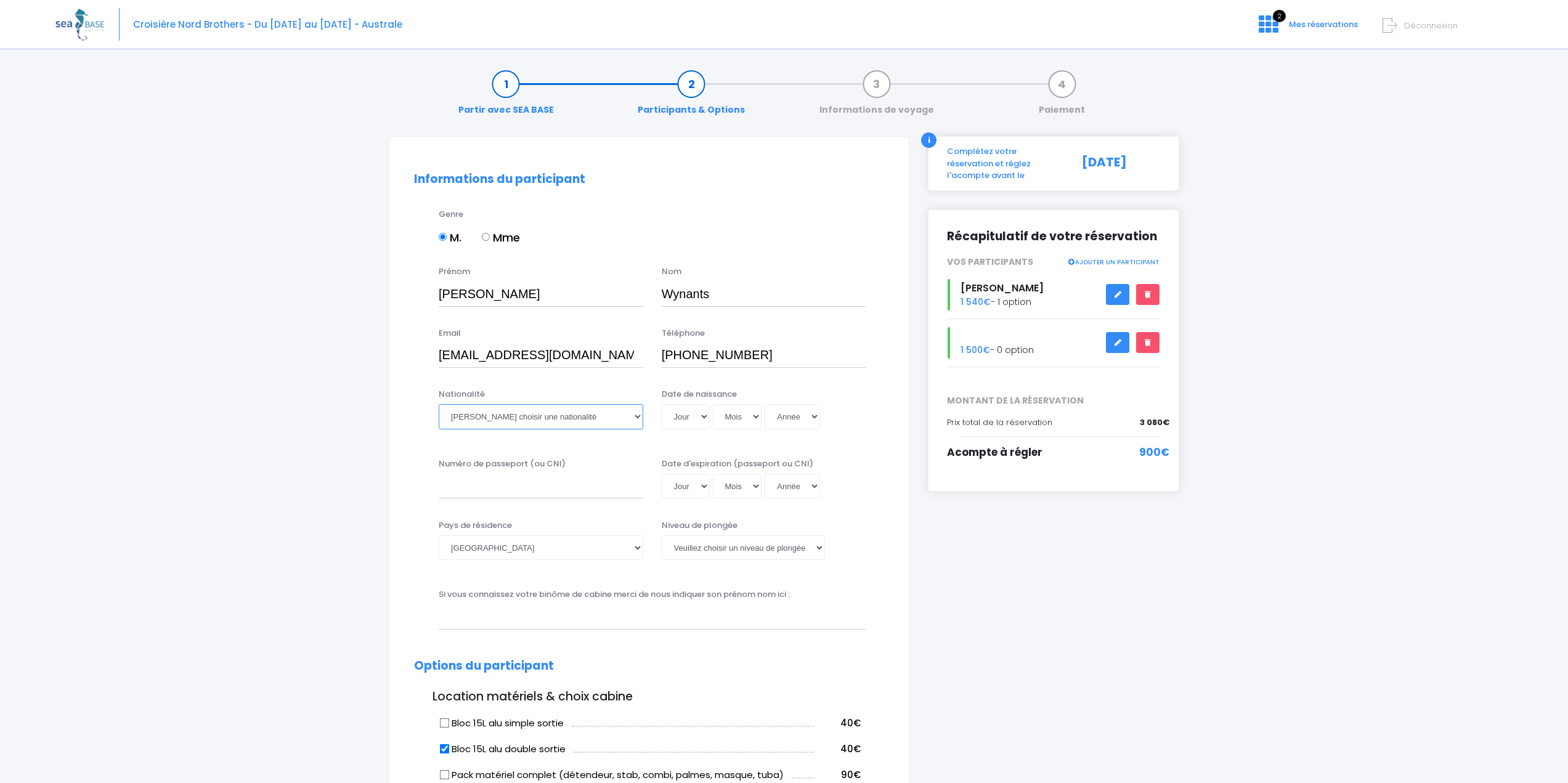
select select "Belge"
click at [438, 404] on select "Veuillez choisir une nationalité [DEMOGRAPHIC_DATA] Algerienne Allemande [GEOGR…" at bounding box center [541, 416] width 204 height 25
click at [706, 416] on select "Jour 01 02 03 04 05 06 07 08 09 10 11 12 13 14 15 16 17 18 19 20 21 22 23 24 25…" at bounding box center [685, 416] width 48 height 25
select select "28"
click at [662, 404] on select "Jour 01 02 03 04 05 06 07 08 09 10 11 12 13 14 15 16 17 18 19 20 21 22 23 24 25…" at bounding box center [685, 416] width 48 height 25
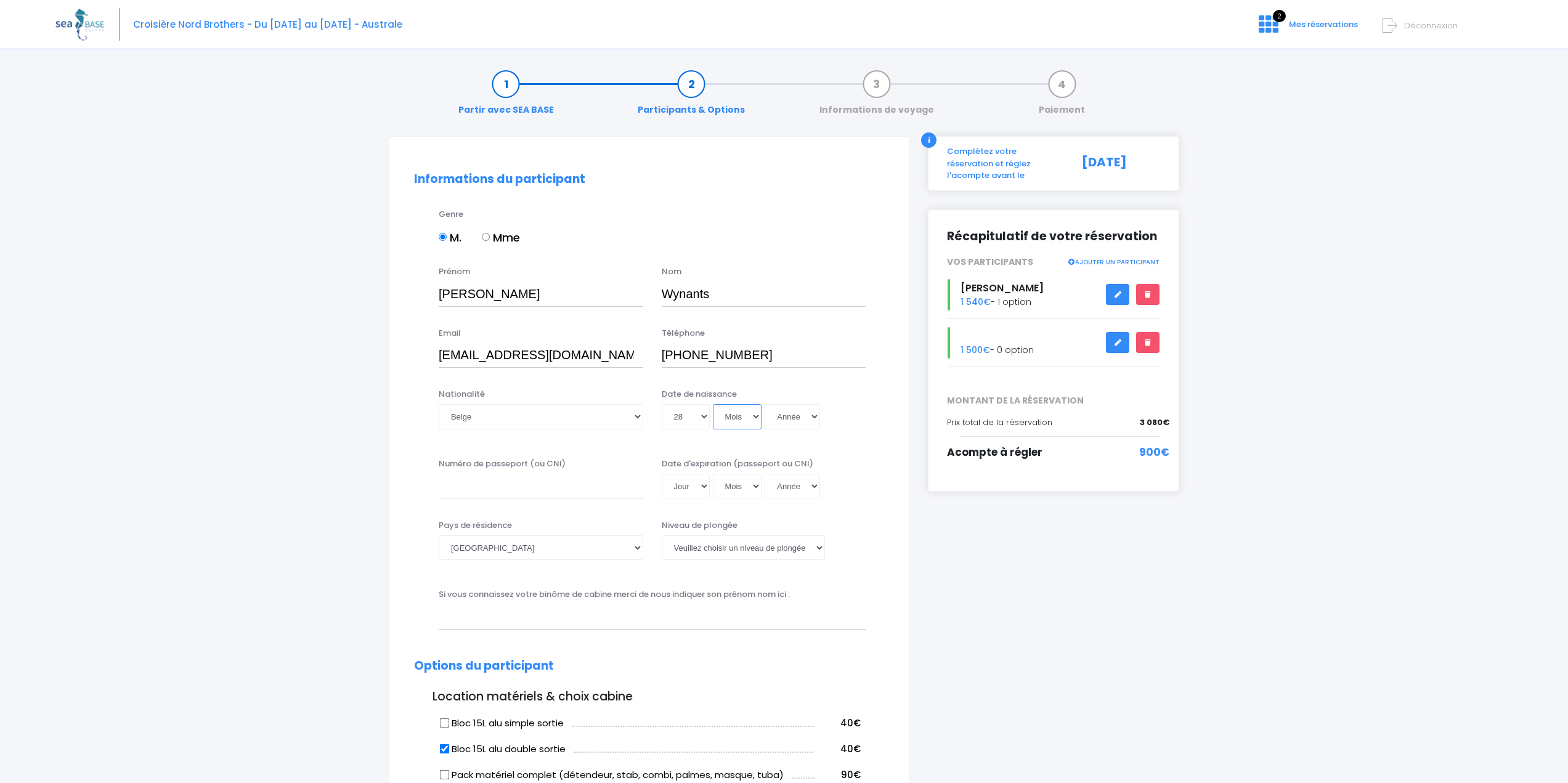
click at [754, 418] on select "Mois 01 02 03 04 05 06 07 08 09 10 11 12" at bounding box center [737, 416] width 49 height 25
select select "03"
click at [713, 404] on select "Mois 01 02 03 04 05 06 07 08 09 10 11 12" at bounding box center [737, 416] width 49 height 25
click at [811, 416] on select "Année 2045 2044 2043 2042 2041 2040 2039 2038 2037 2036 2035 2034 2033 2032 203…" at bounding box center [792, 416] width 55 height 25
select select "1975"
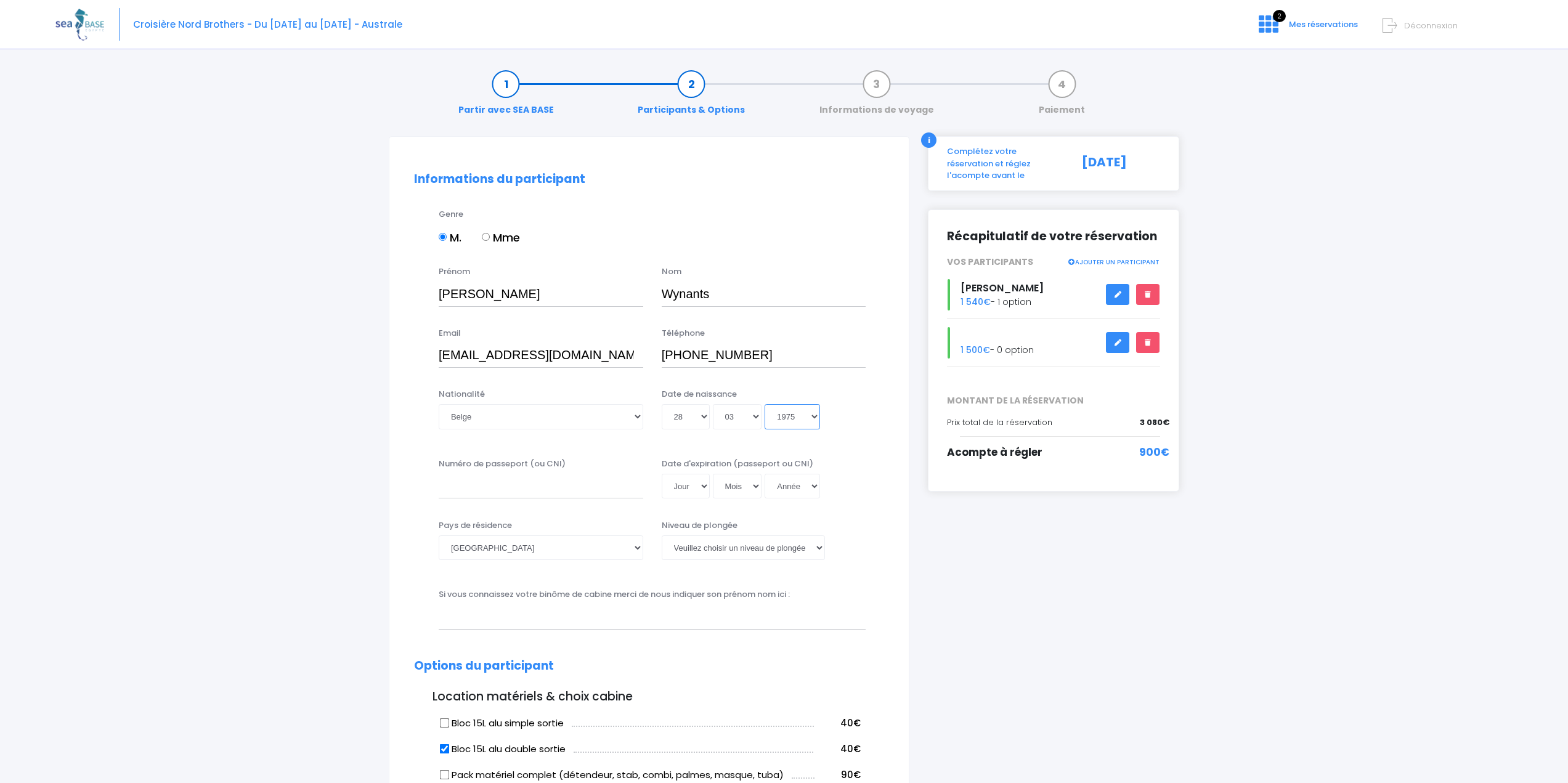
click at [765, 404] on select "Année 2045 2044 2043 2042 2041 2040 2039 2038 2037 2036 2035 2034 2033 2032 203…" at bounding box center [792, 416] width 55 height 25
type input "1975-03-28"
click at [869, 443] on div "Nationalité Veuillez choisir une nationalité Afghane Albanaise Algerienne Allem…" at bounding box center [649, 416] width 489 height 57
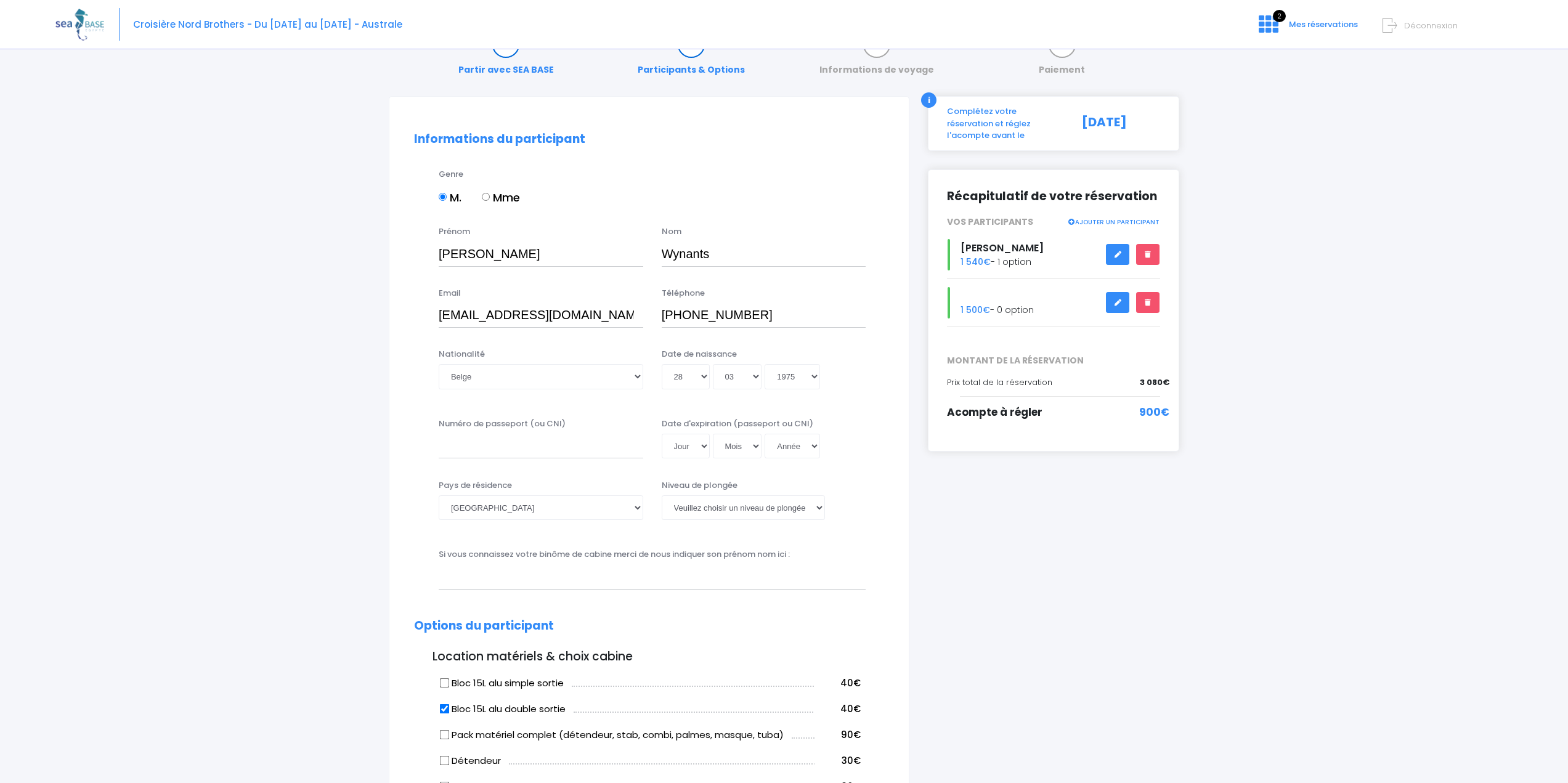
scroll to position [62, 0]
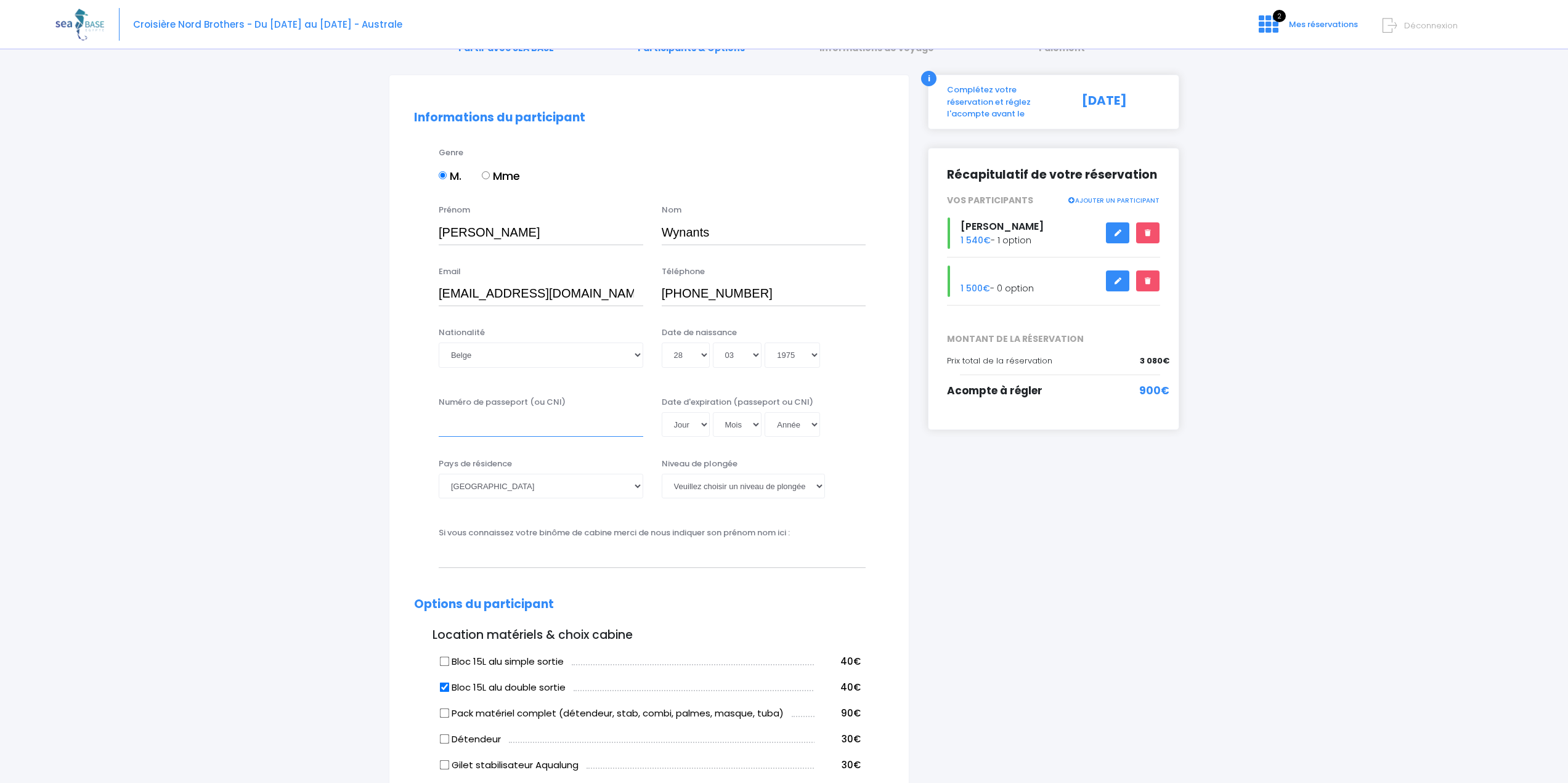
click at [481, 428] on input "Numéro de passeport (ou CNI)" at bounding box center [541, 424] width 204 height 25
type input "e"
type input "ES786671"
click at [703, 424] on select "Jour 01 02 03 04 05 06 07 08 09 10 11 12 13 14 15 16 17 18 19 20 21 22 23 24 25…" at bounding box center [685, 424] width 48 height 25
select select "21"
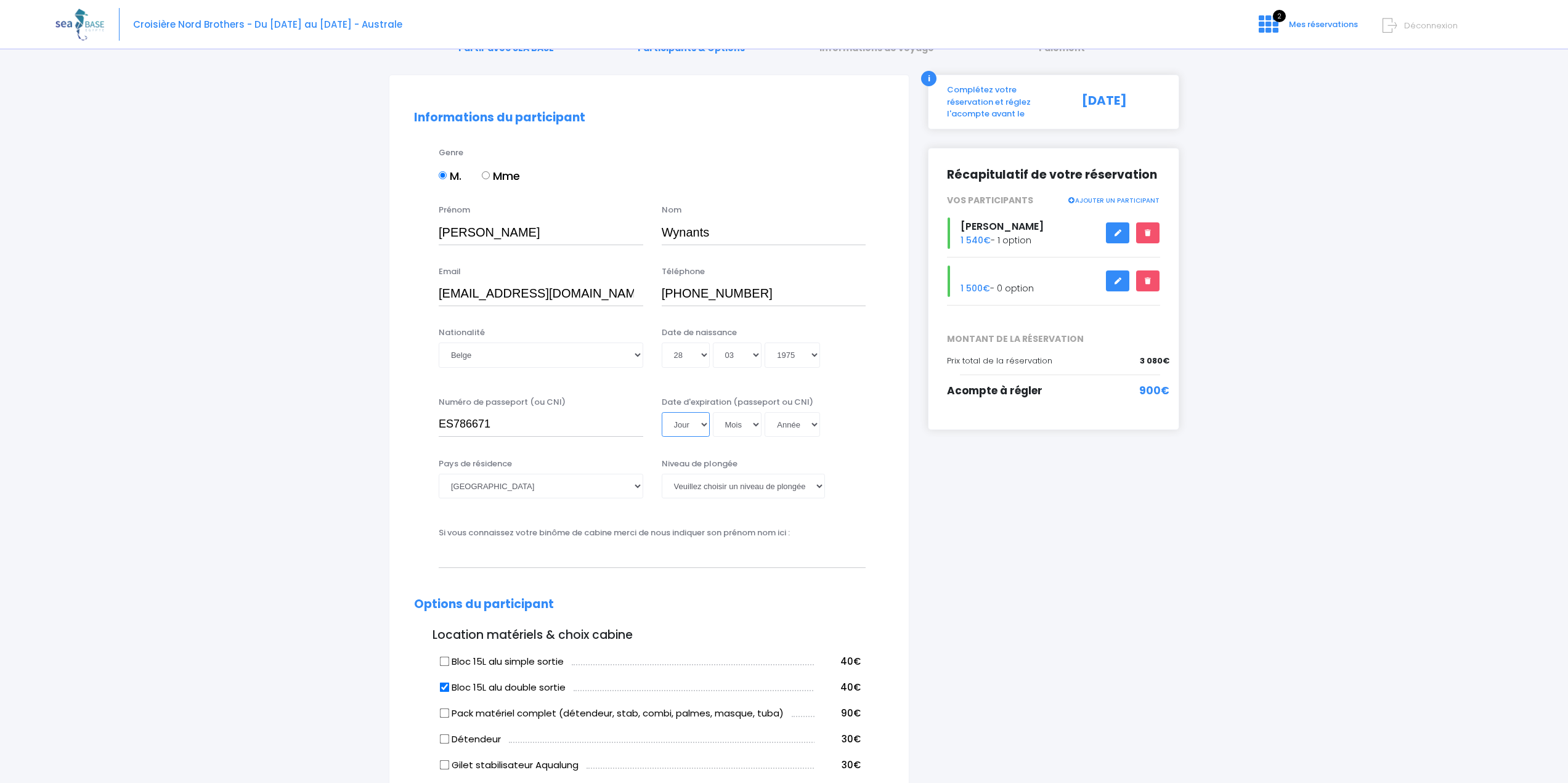
click at [662, 412] on select "Jour 01 02 03 04 05 06 07 08 09 10 11 12 13 14 15 16 17 18 19 20 21 22 23 24 25…" at bounding box center [685, 424] width 48 height 25
click at [760, 423] on select "Mois 01 02 03 04 05 06 07 08 09 10 11 12" at bounding box center [737, 424] width 49 height 25
select select "11"
click at [713, 412] on select "Mois 01 02 03 04 05 06 07 08 09 10 11 12" at bounding box center [737, 424] width 49 height 25
click at [813, 418] on select "Année 2045 2044 2043 2042 2041 2040 2039 2038 2037 2036 2035 2034 2033 2032 203…" at bounding box center [792, 424] width 55 height 25
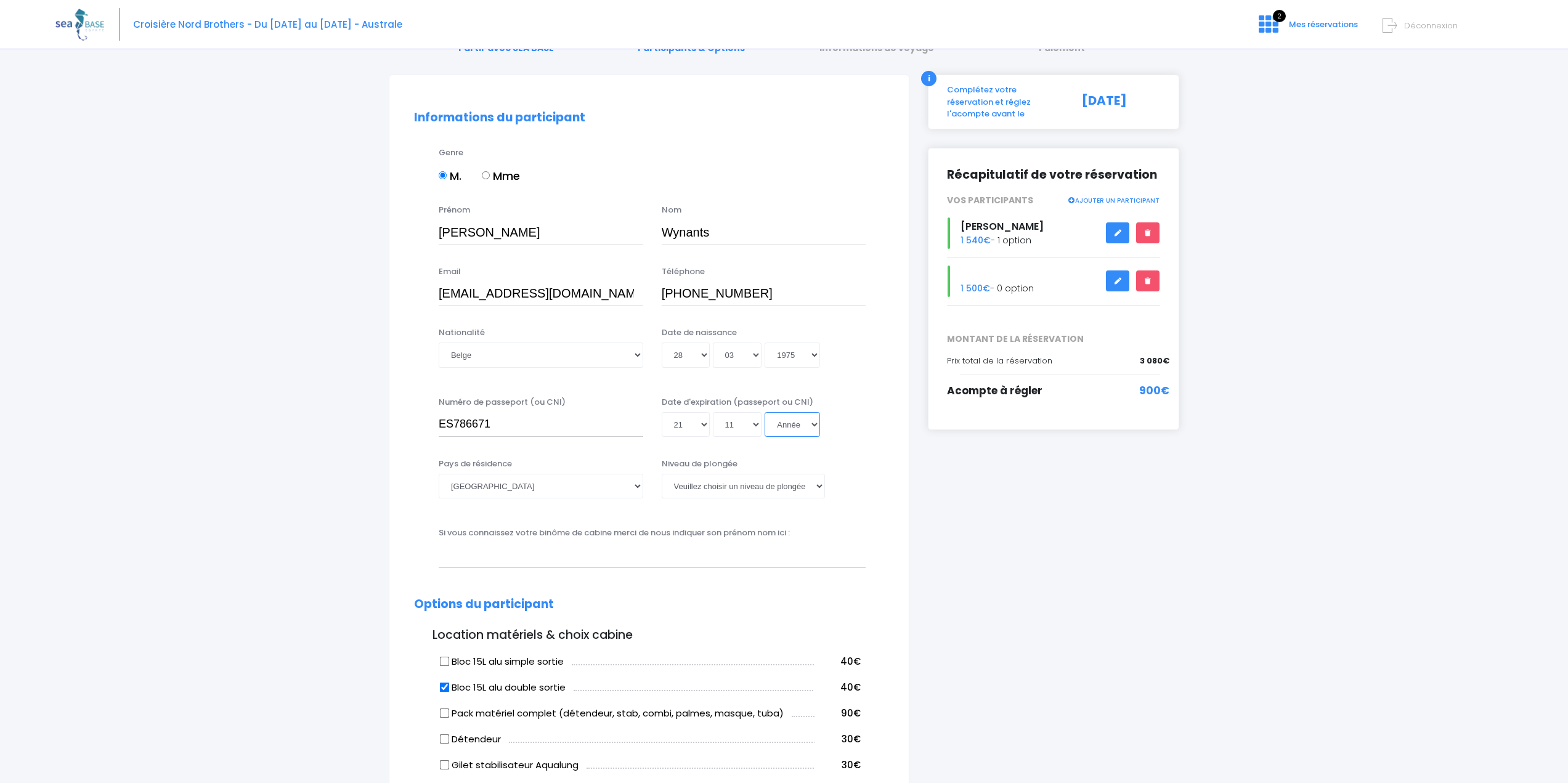
select select "2028"
click at [765, 412] on select "Année 2045 2044 2043 2042 2041 2040 2039 2038 2037 2036 2035 2034 2033 2032 203…" at bounding box center [792, 424] width 55 height 25
type input "2028-11-21"
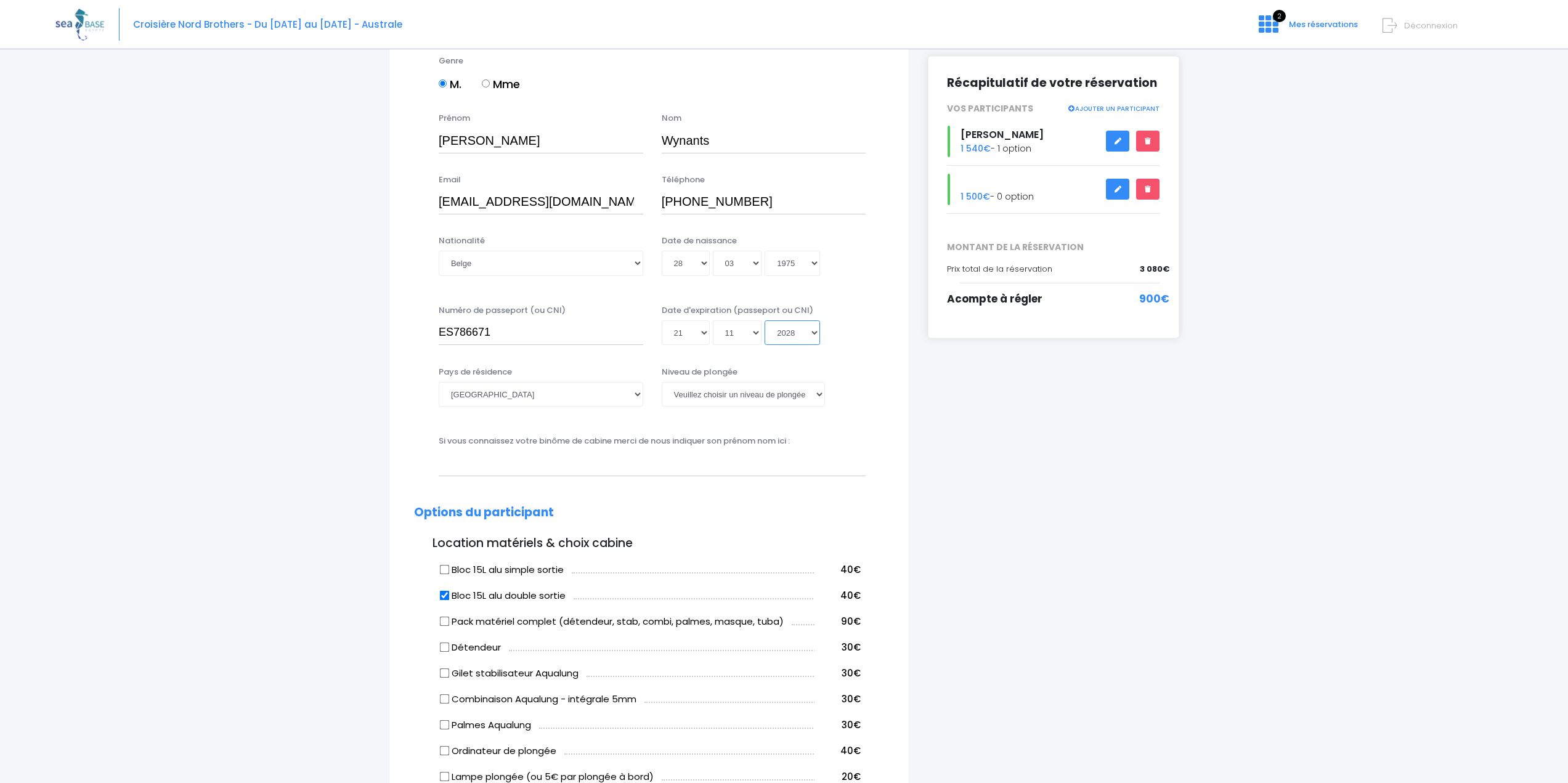
scroll to position [185, 0]
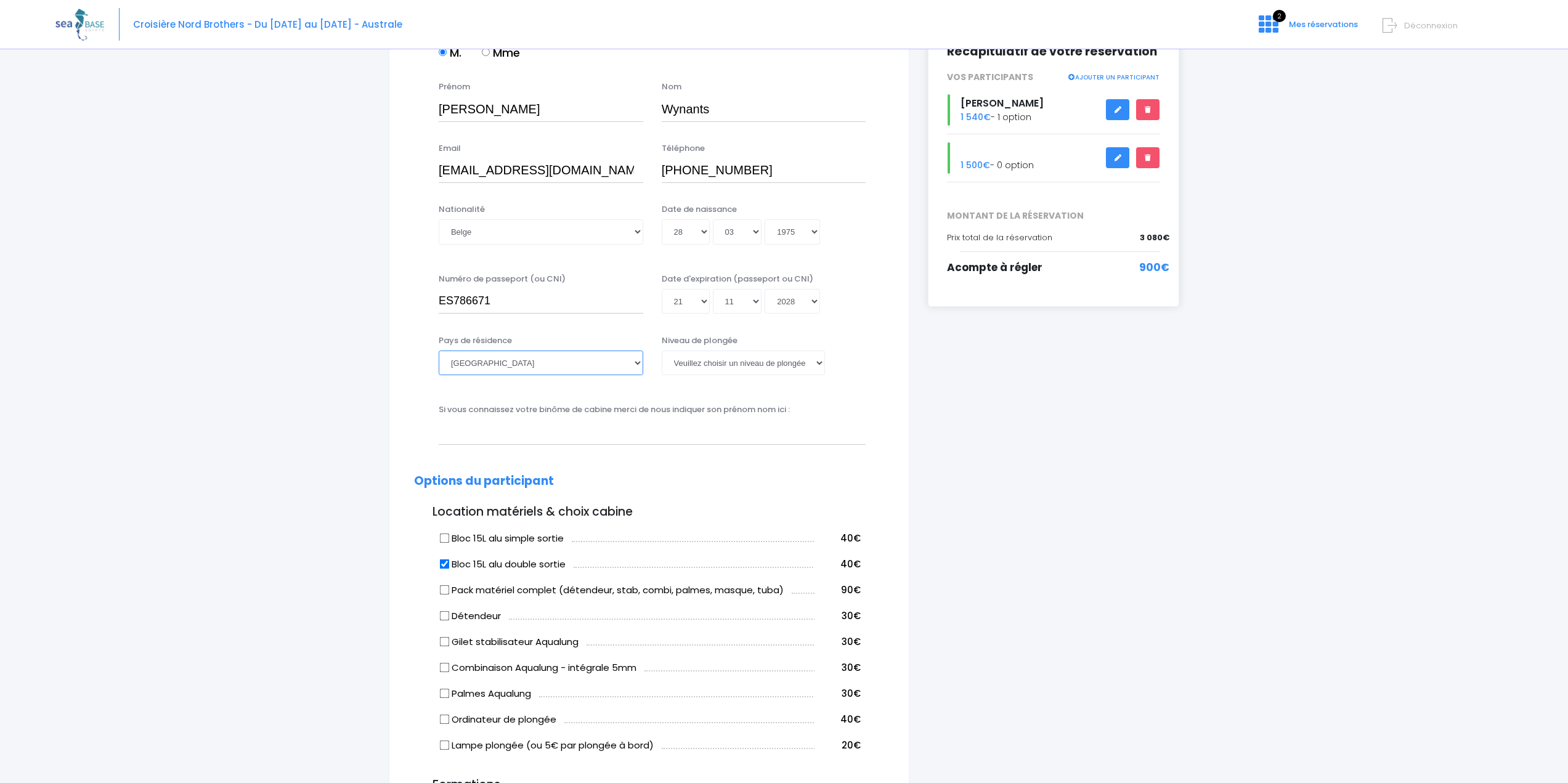
click at [637, 363] on select "Afghanistan Afrique du Sud Albanie Algérie Allemagne Andorre Angola Anguilla An…" at bounding box center [541, 363] width 204 height 25
select select "Belgique"
click at [438, 350] on select "Afghanistan Afrique du Sud Albanie Algérie Allemagne Andorre Angola Anguilla An…" at bounding box center [541, 363] width 204 height 25
click at [819, 359] on select "Veuillez choisir un niveau de plongée Non plongeur Junior OW diver Adventure OW…" at bounding box center [743, 363] width 163 height 25
select select "N2"
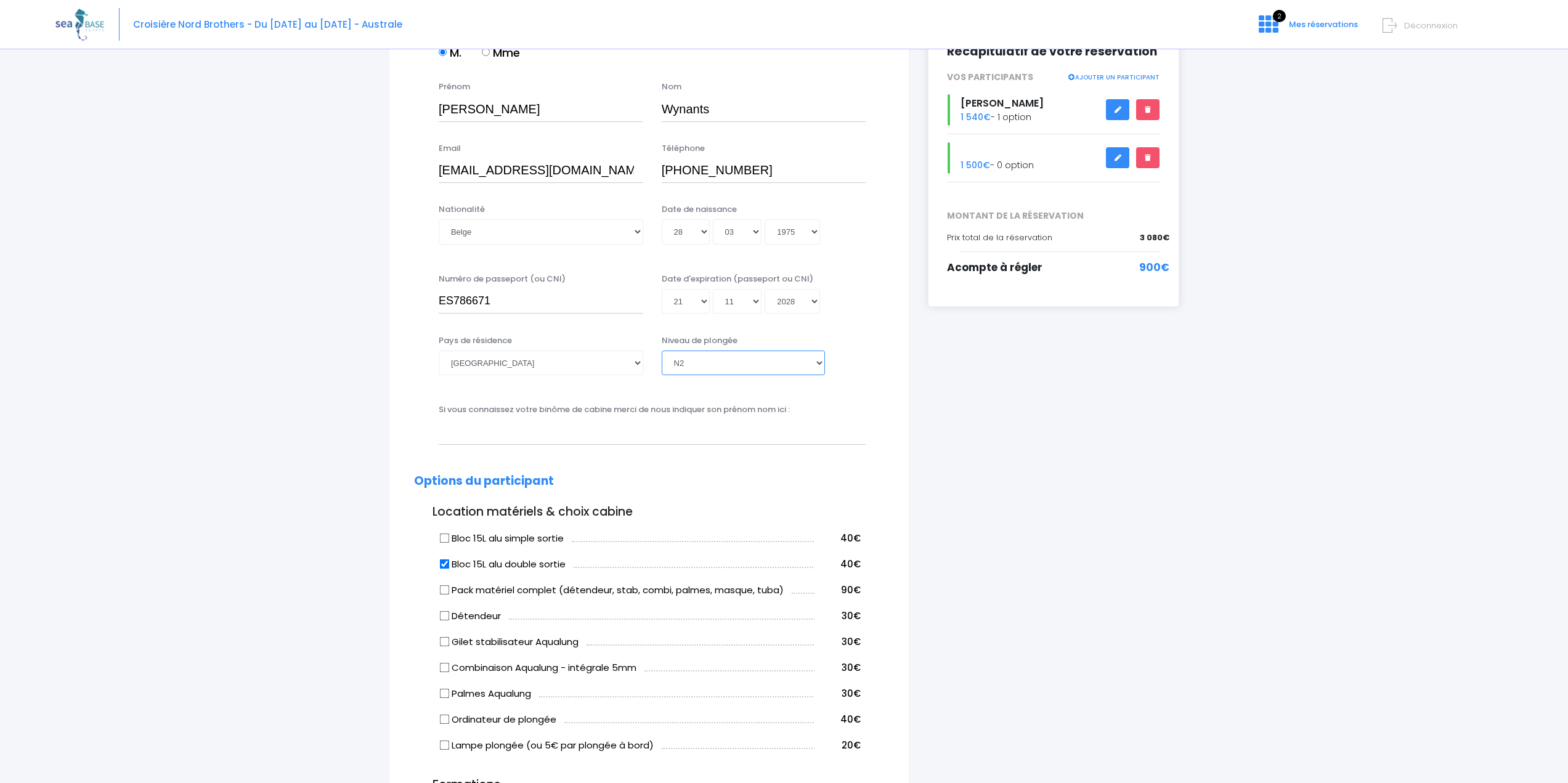
click at [662, 350] on select "Veuillez choisir un niveau de plongée Non plongeur Junior OW diver Adventure OW…" at bounding box center [743, 363] width 163 height 25
click at [1077, 396] on div "i Complétez votre réservation et réglez l'acompte avant le 25/09/2025 Récapitul…" at bounding box center [1053, 695] width 270 height 1487
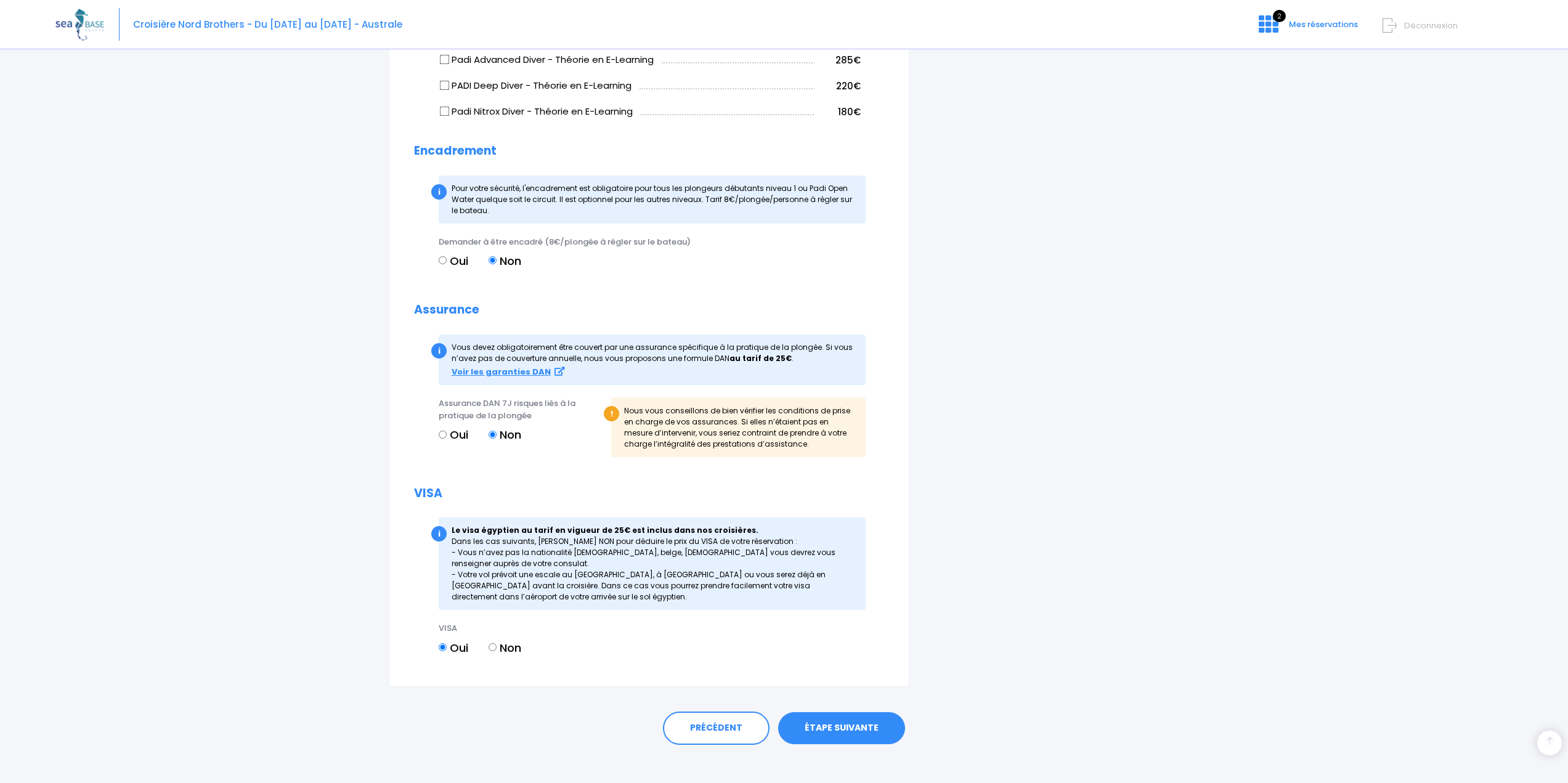
scroll to position [947, 0]
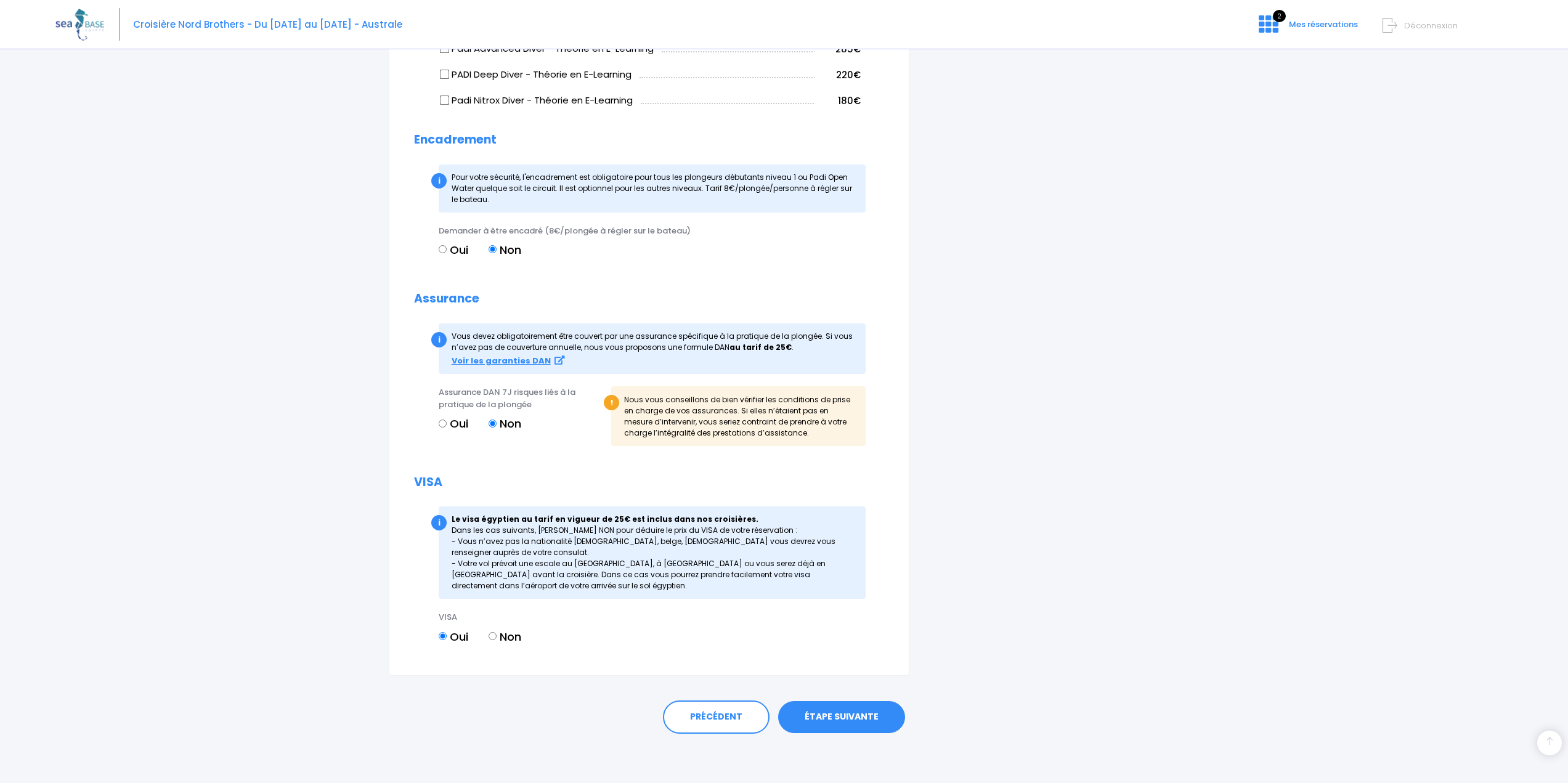
click at [853, 714] on link "ÉTAPE SUIVANTE" at bounding box center [841, 718] width 127 height 32
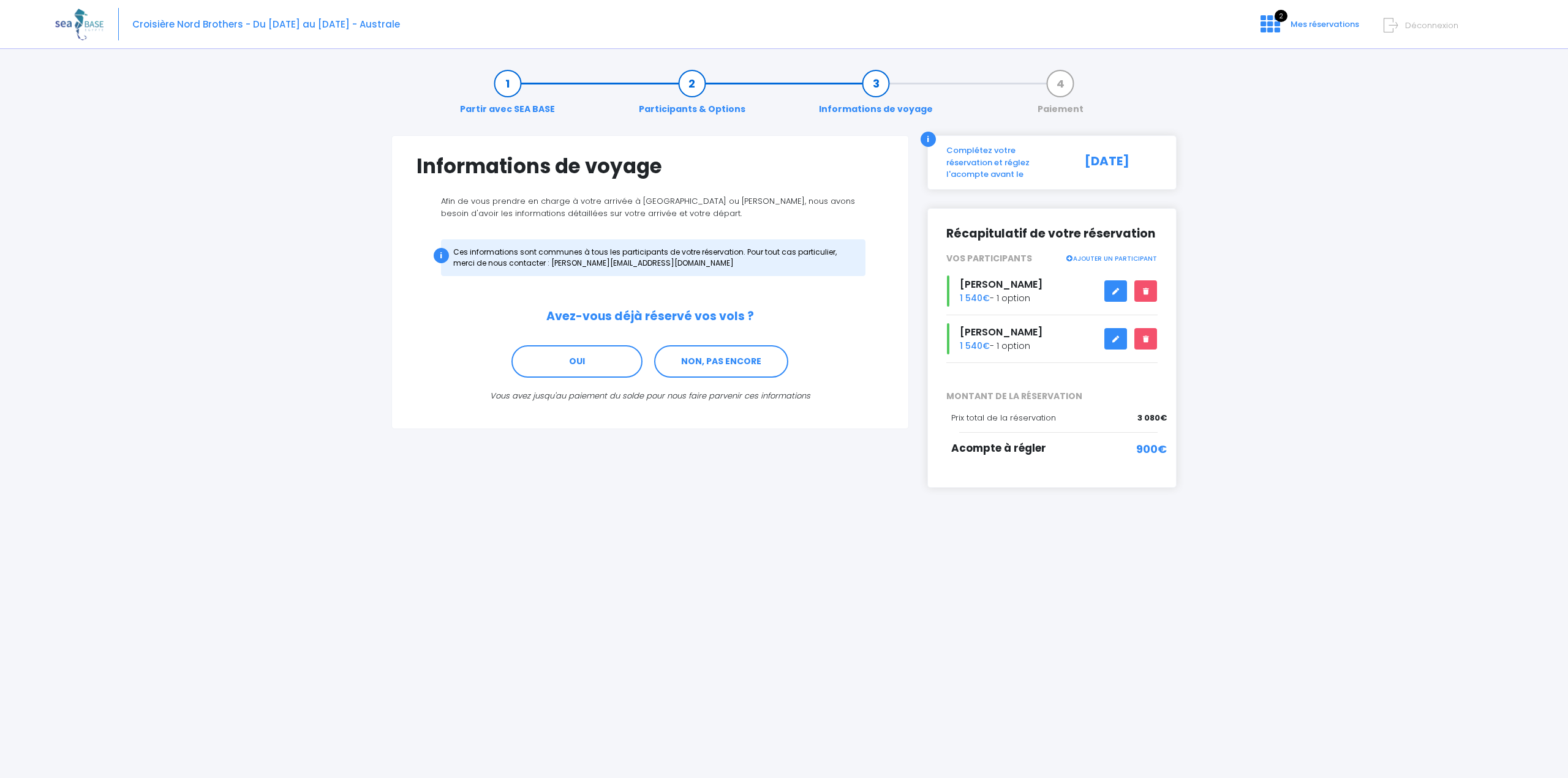
click at [1115, 281] on link at bounding box center [1116, 291] width 23 height 21
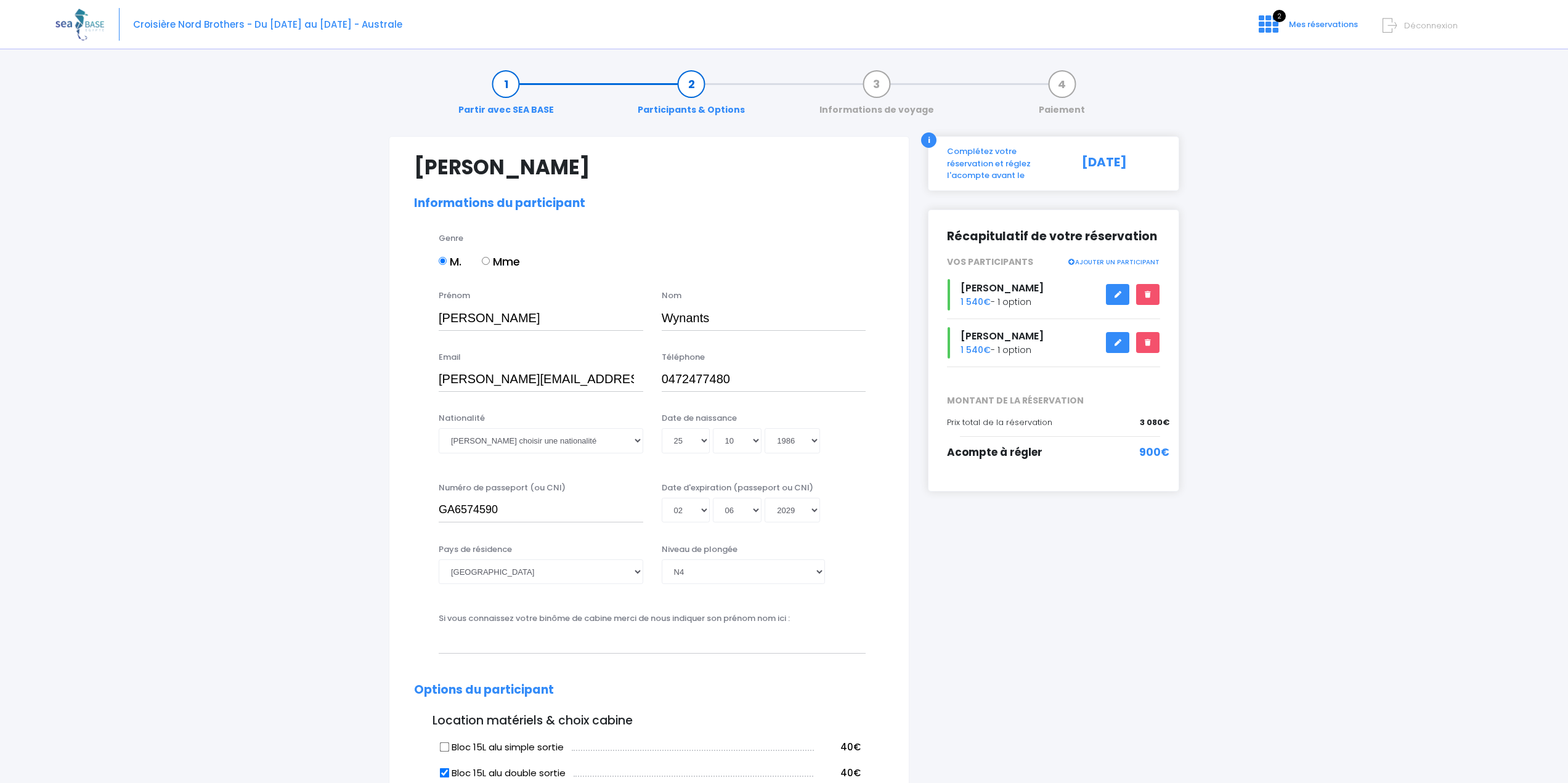
select select "[GEOGRAPHIC_DATA]"
select select "N4"
click at [636, 571] on select "[GEOGRAPHIC_DATA] [GEOGRAPHIC_DATA] [GEOGRAPHIC_DATA] [GEOGRAPHIC_DATA] [GEOGRA…" at bounding box center [541, 572] width 204 height 25
select select "[GEOGRAPHIC_DATA]"
click at [438, 560] on select "[GEOGRAPHIC_DATA] [GEOGRAPHIC_DATA] [GEOGRAPHIC_DATA] [GEOGRAPHIC_DATA] [GEOGRA…" at bounding box center [541, 572] width 204 height 25
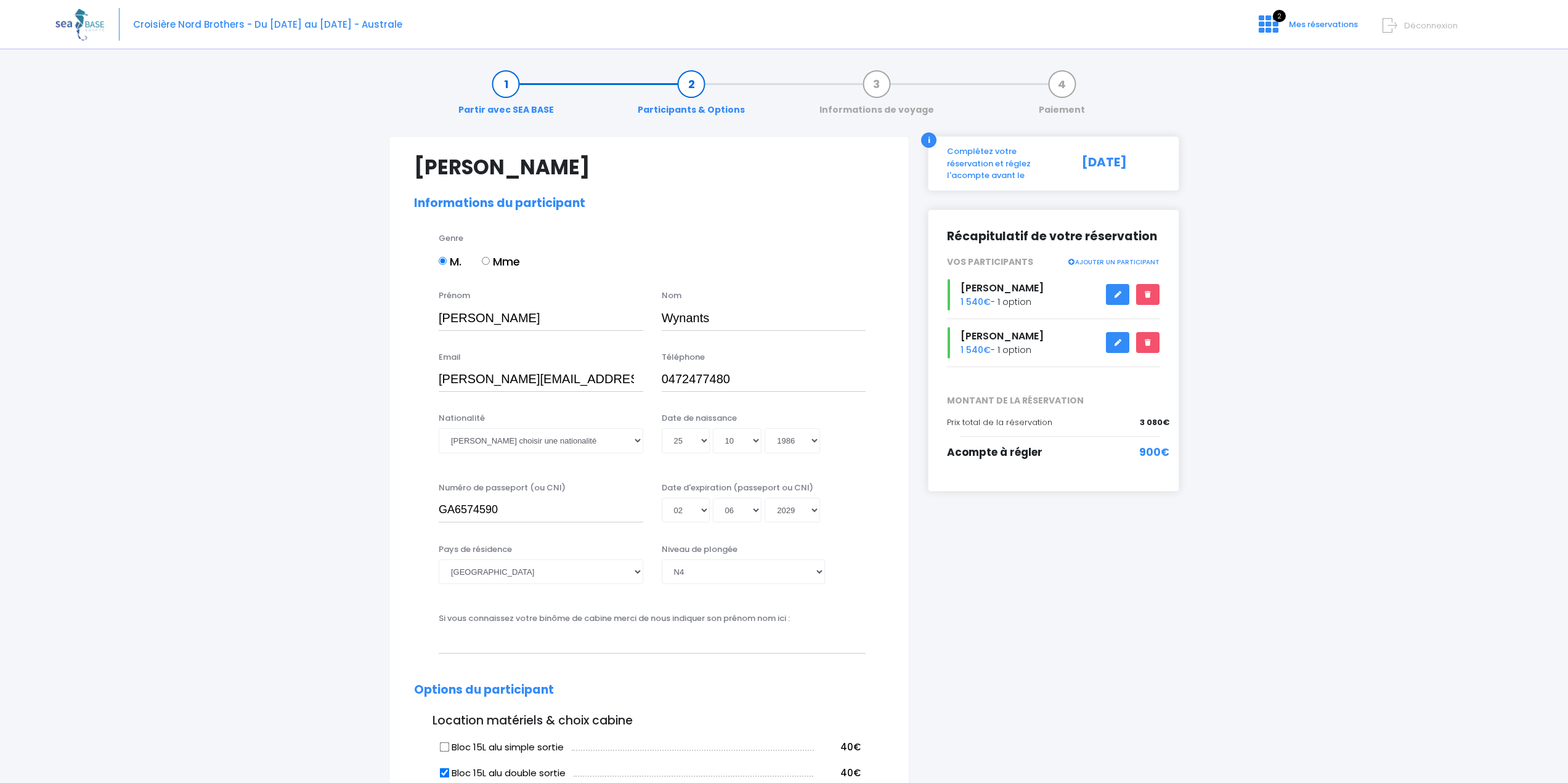
click at [656, 594] on div "Pays de résidence [GEOGRAPHIC_DATA] [GEOGRAPHIC_DATA] [GEOGRAPHIC_DATA] [GEOGRA…" at bounding box center [649, 572] width 489 height 57
click at [637, 441] on select "Veuillez choisir une nationalité [DEMOGRAPHIC_DATA] Algerienne Allemande [GEOGR…" at bounding box center [541, 441] width 204 height 25
select select "Belge"
click at [438, 428] on select "Veuillez choisir une nationalité [DEMOGRAPHIC_DATA] Algerienne Allemande [GEOGR…" at bounding box center [541, 441] width 204 height 25
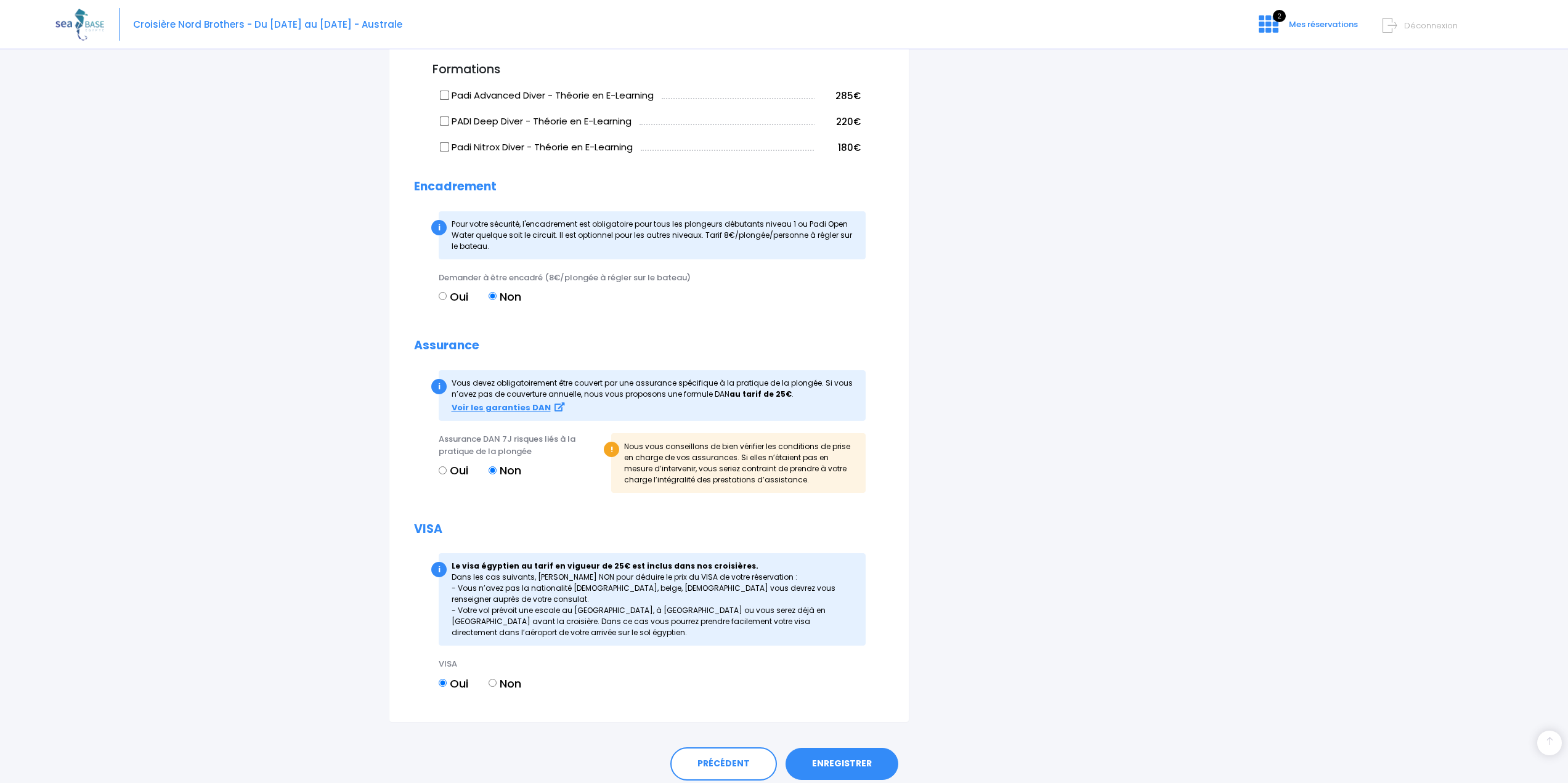
scroll to position [971, 0]
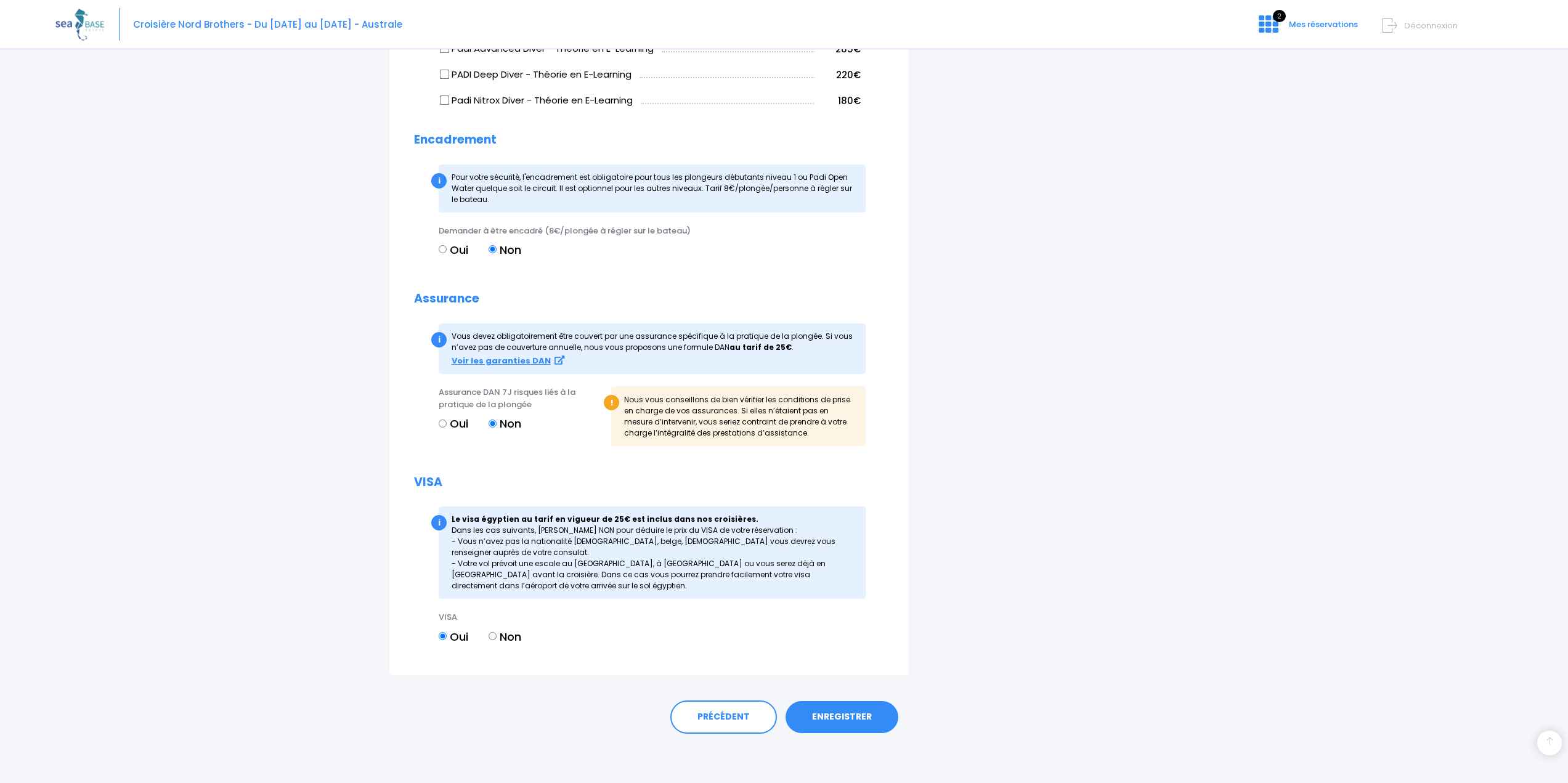
click at [833, 719] on link "ENREGISTRER" at bounding box center [842, 718] width 113 height 32
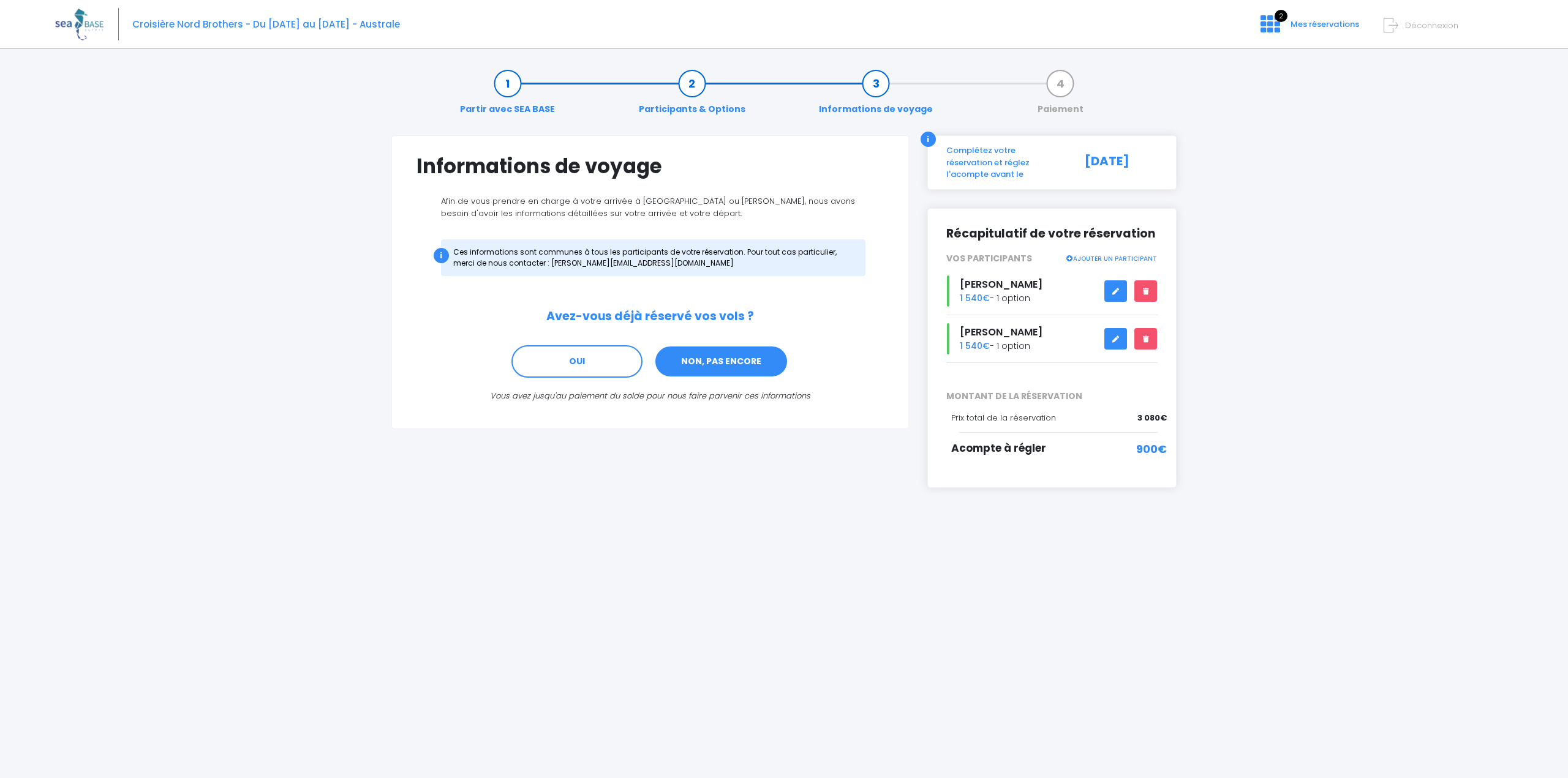
click at [726, 361] on link "NON, PAS ENCORE" at bounding box center [721, 362] width 134 height 33
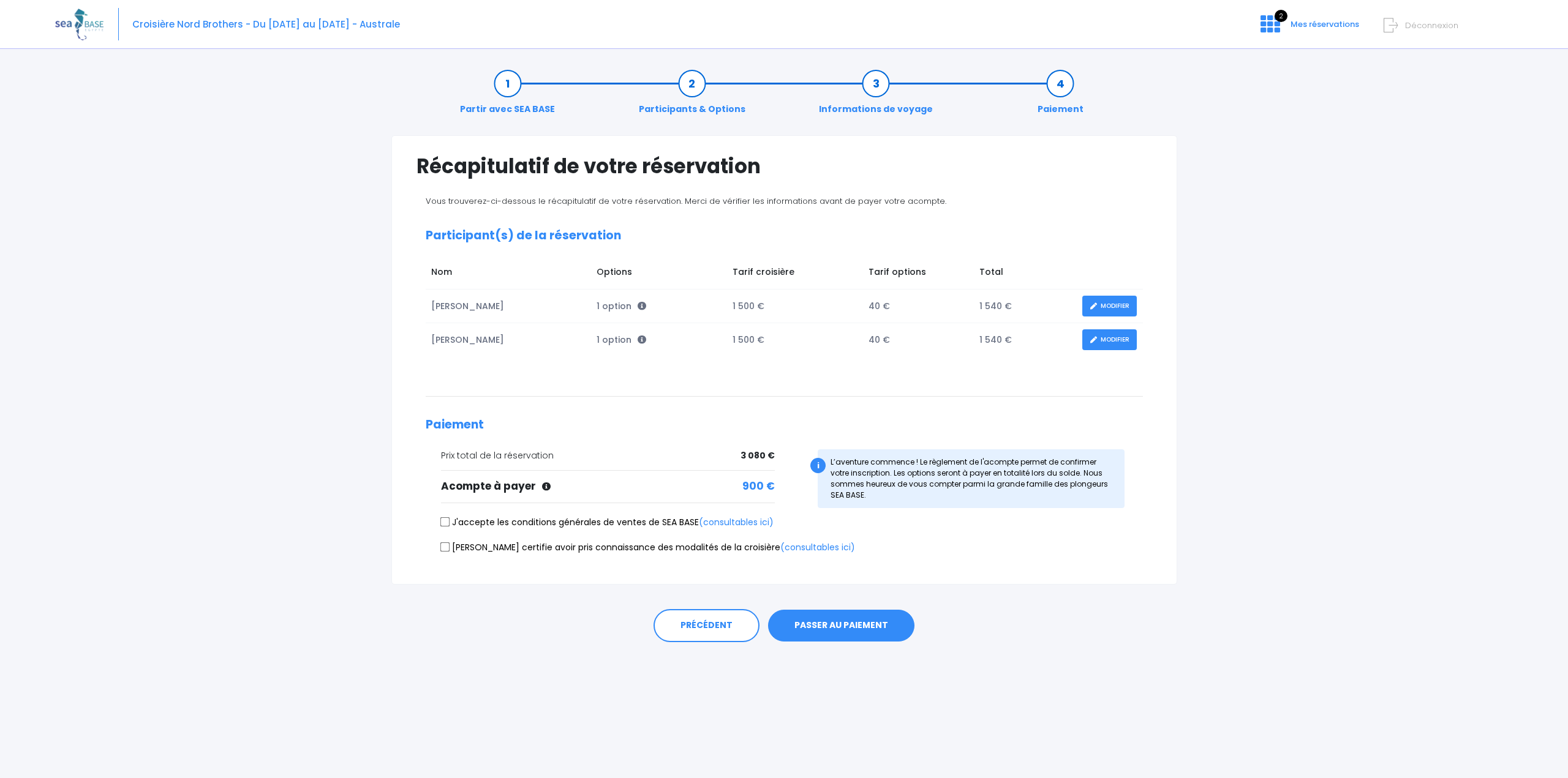
click at [442, 521] on input "J'accepte les conditions générales de ventes de SEA BASE (consultables ici)" at bounding box center [445, 522] width 10 height 10
checkbox input "true"
click at [447, 547] on input "Je certifie avoir pris connaissance des modalités de la croisière (consultables…" at bounding box center [445, 547] width 10 height 10
checkbox input "true"
click at [859, 625] on button "PASSER AU PAIEMENT" at bounding box center [841, 626] width 146 height 32
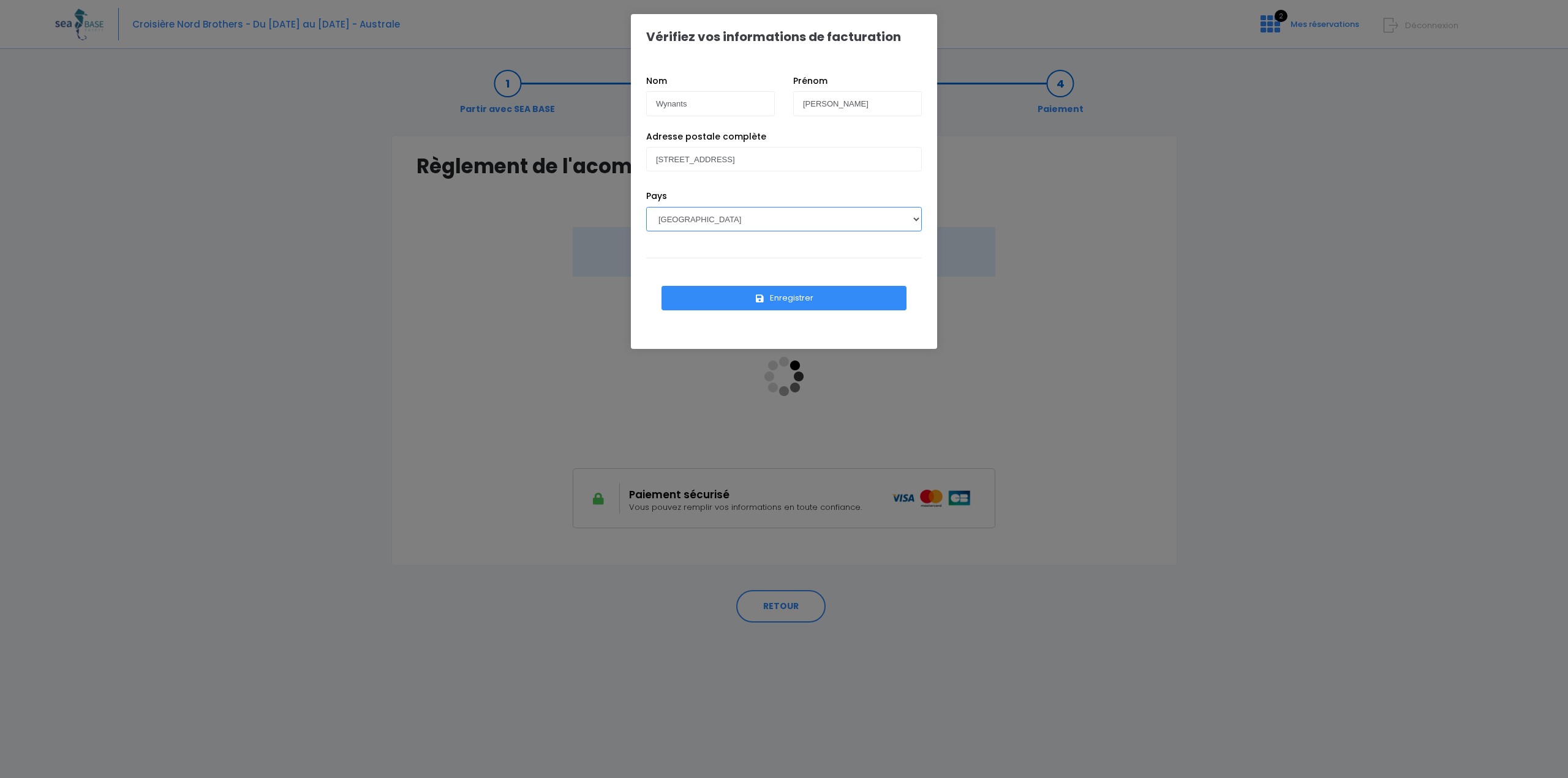
click at [917, 215] on select "AFGHANISTAN AFRIQUE DU SUD ÅLAND, ÎLES ALBANIE ALGÉRIE ALLEMAGNE ANDORRE ANGOLA…" at bounding box center [784, 219] width 275 height 25
select select "BE"
click at [647, 207] on select "AFGHANISTAN AFRIQUE DU SUD ÅLAND, ÎLES ALBANIE ALGÉRIE ALLEMAGNE ANDORRE ANGOLA…" at bounding box center [784, 219] width 275 height 25
click at [761, 163] on input "Rue Des Sorbiers, 73" at bounding box center [784, 159] width 275 height 25
type input "[STREET_ADDRESS]"
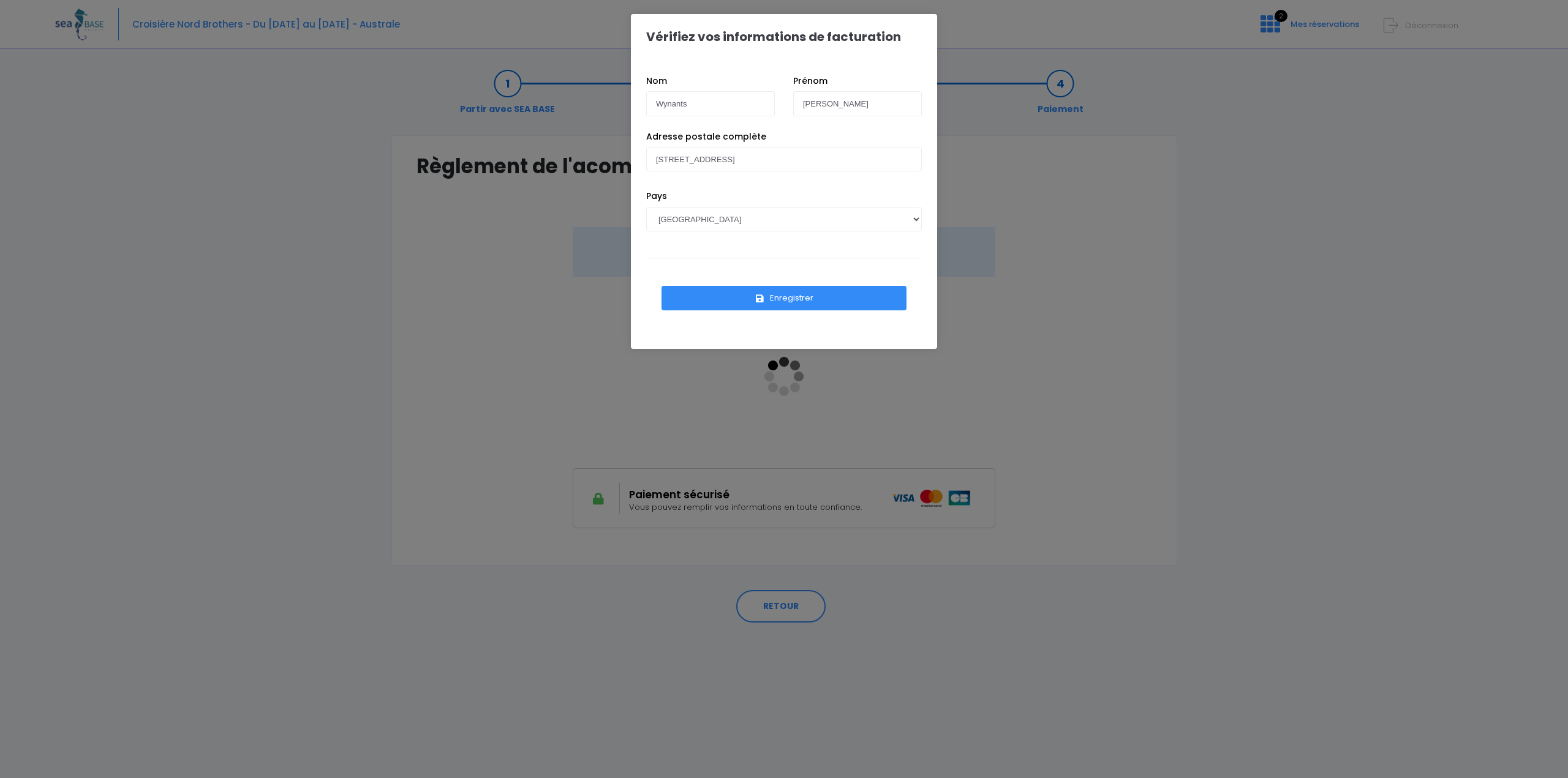
click at [840, 302] on button "Enregistrer" at bounding box center [784, 298] width 245 height 25
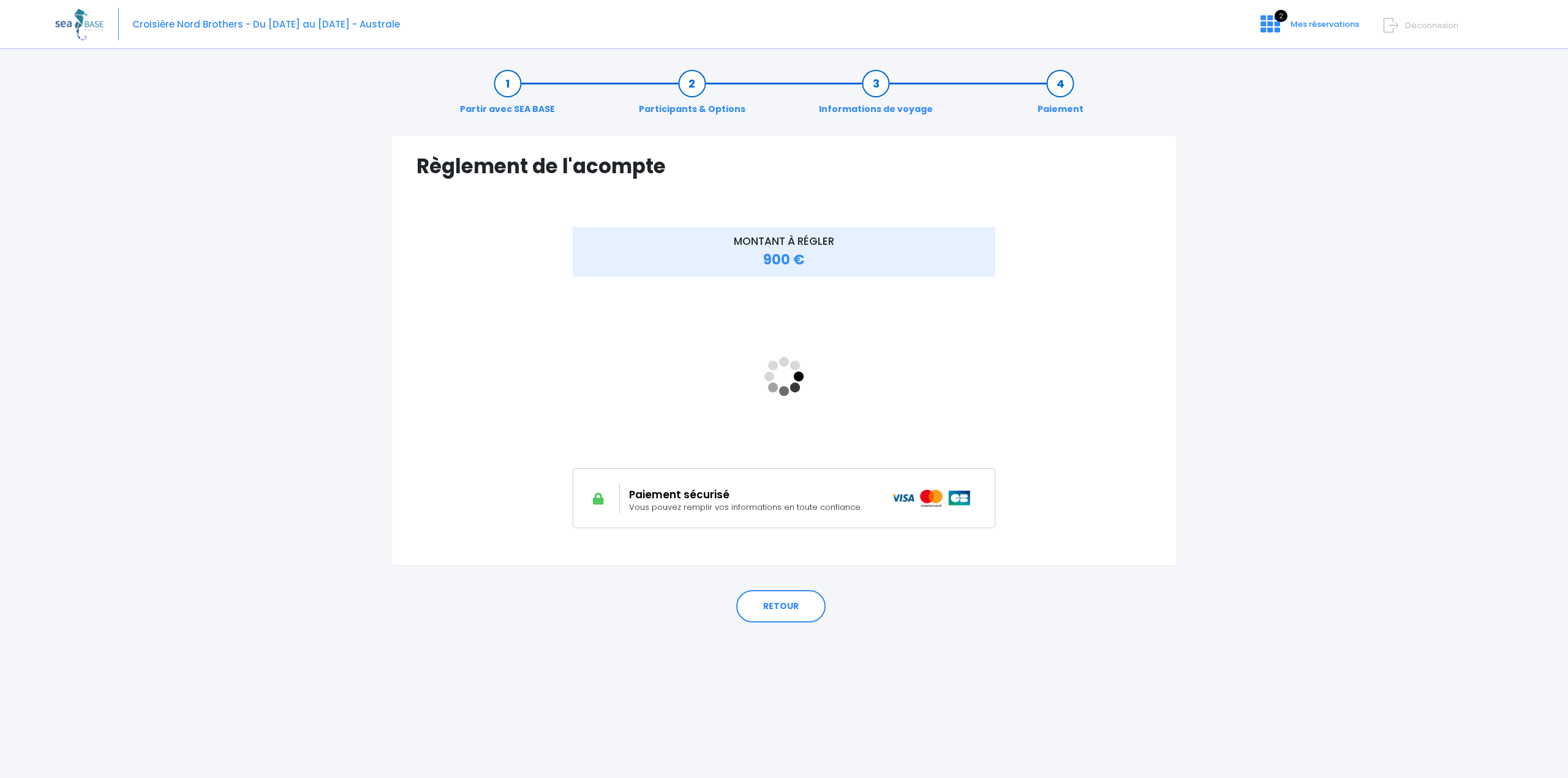
click at [1064, 430] on div "MONTANT À RÉGLER 900 €" at bounding box center [784, 386] width 736 height 319
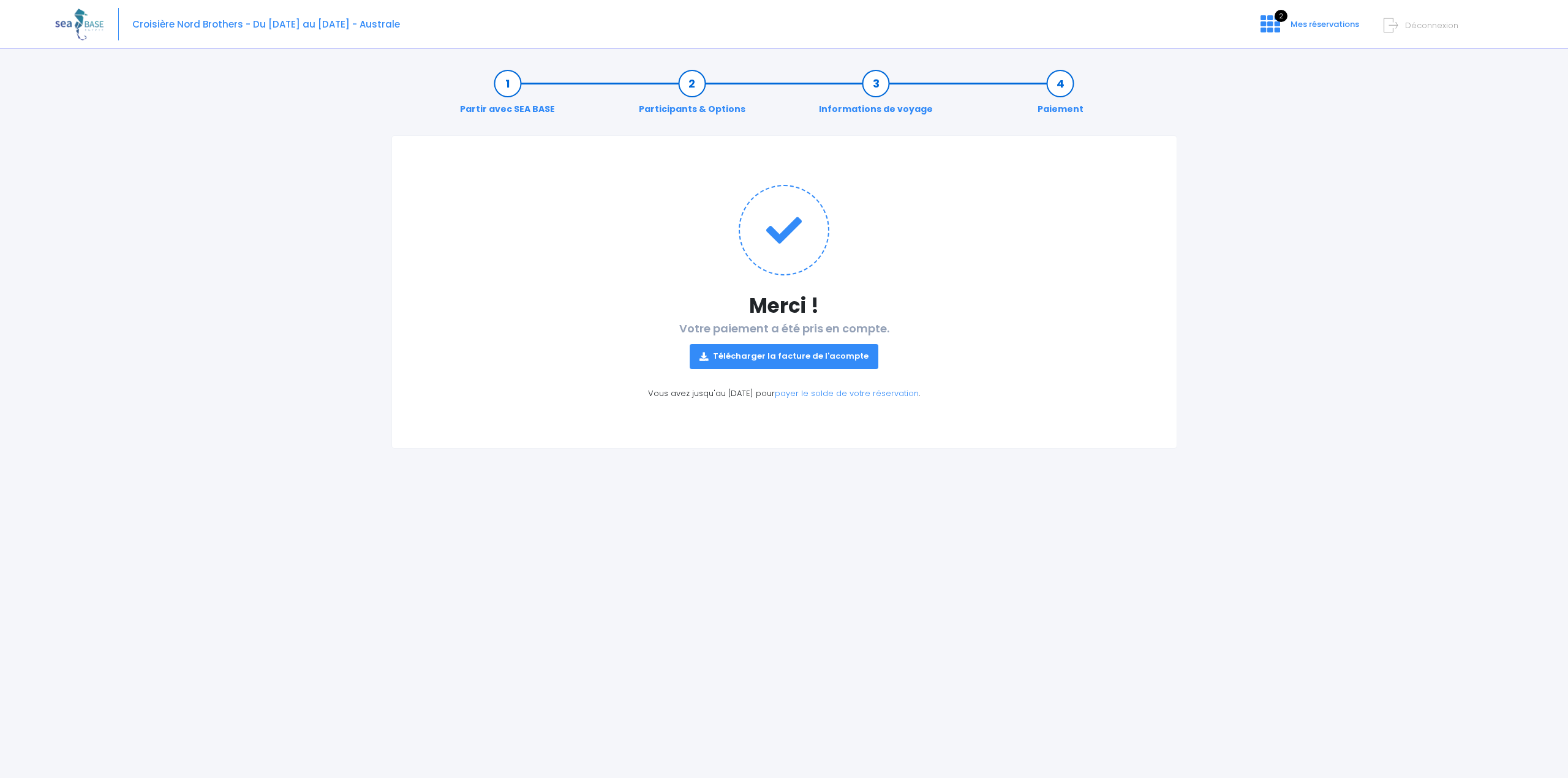
click at [800, 353] on link "Télécharger la facture de l'acompte" at bounding box center [784, 356] width 189 height 25
click at [1446, 149] on div "Partir avec SEA BASE Participants & Options Informations de voyage Paiement Mer…" at bounding box center [784, 417] width 1458 height 721
click at [1266, 25] on icon at bounding box center [1270, 23] width 19 height 19
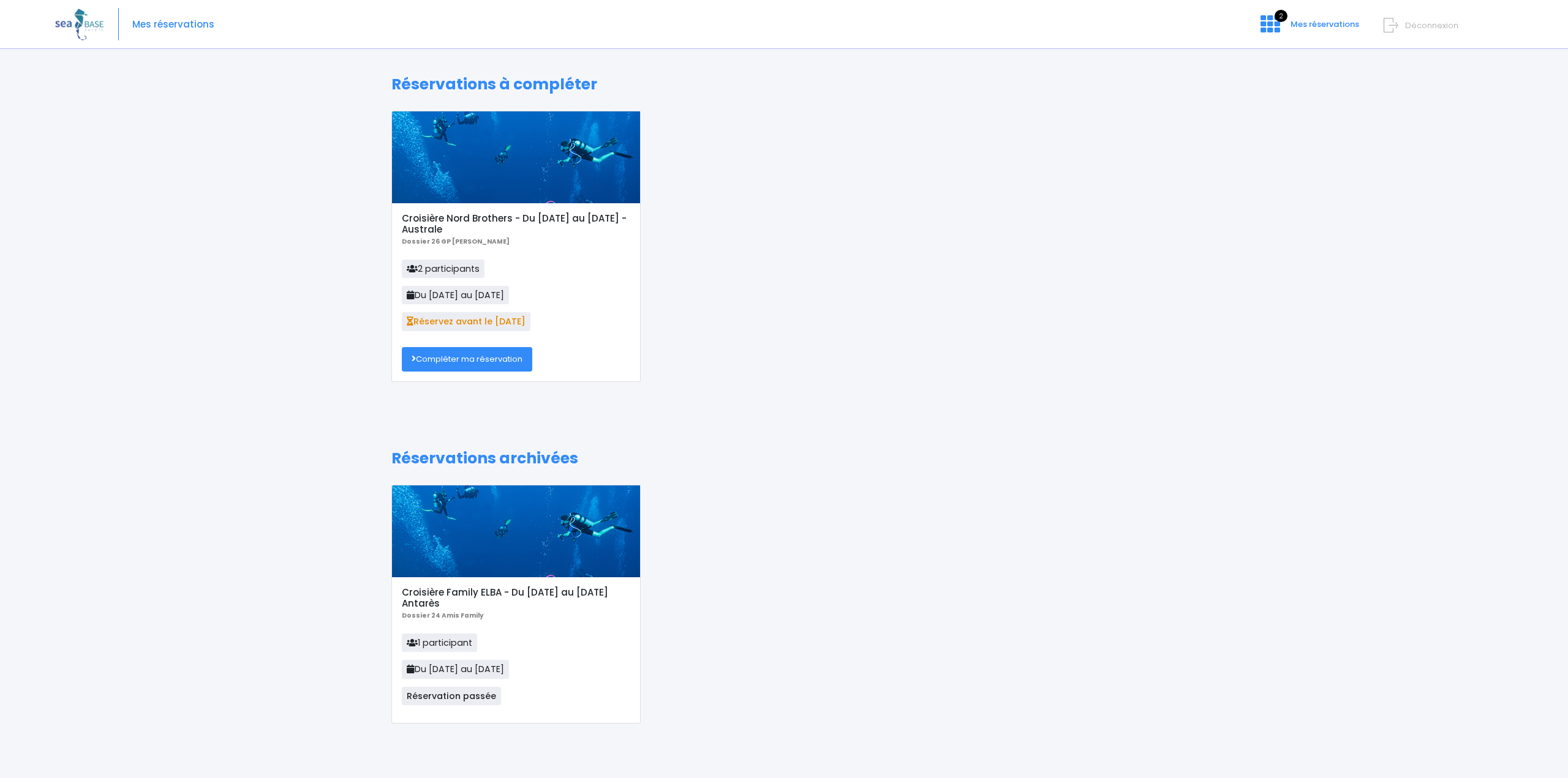
click at [463, 316] on span "Réservez avant le [DATE]" at bounding box center [466, 321] width 128 height 18
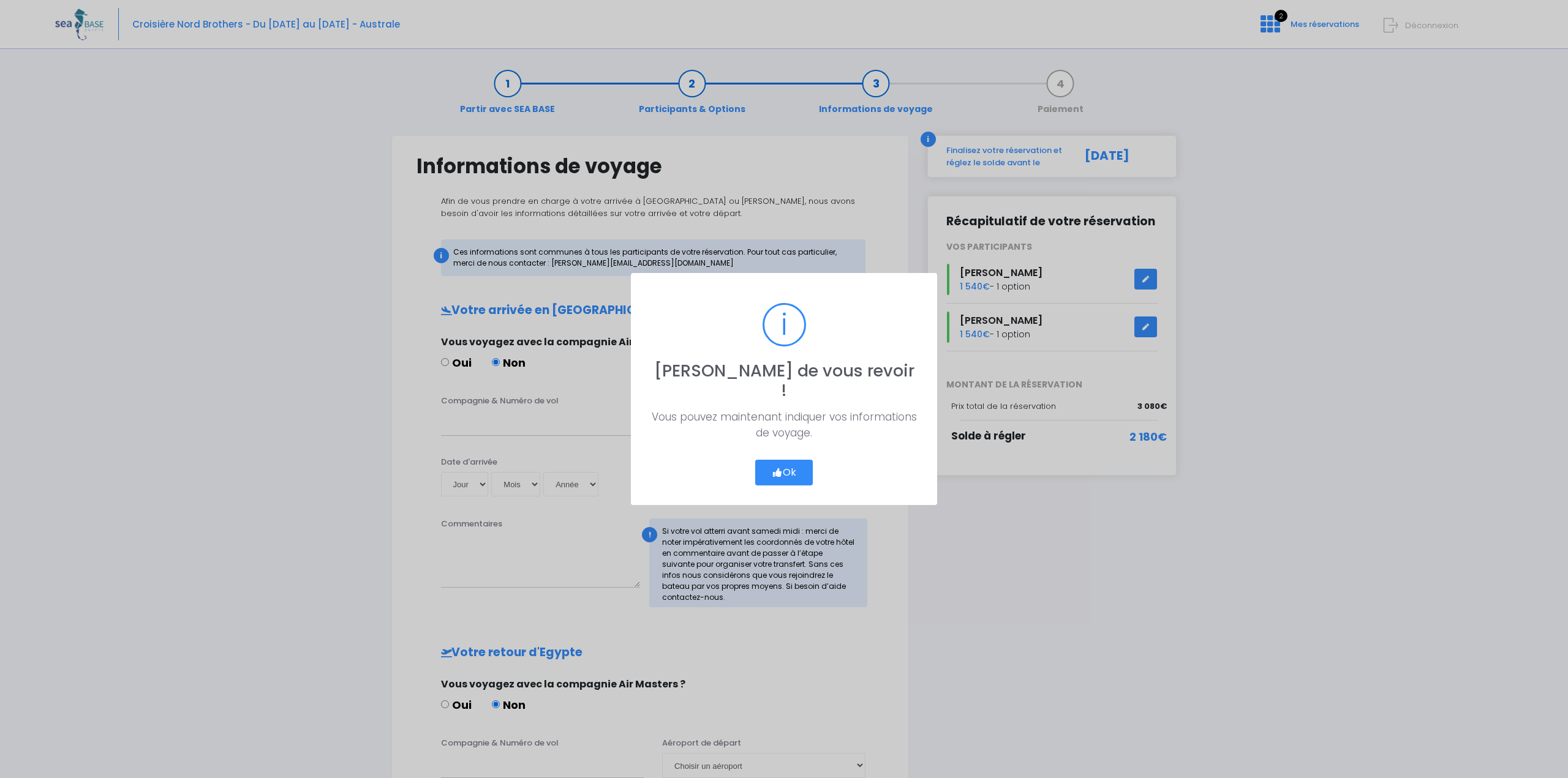
click at [787, 464] on button "Ok" at bounding box center [784, 473] width 58 height 25
